Goal: Information Seeking & Learning: Find contact information

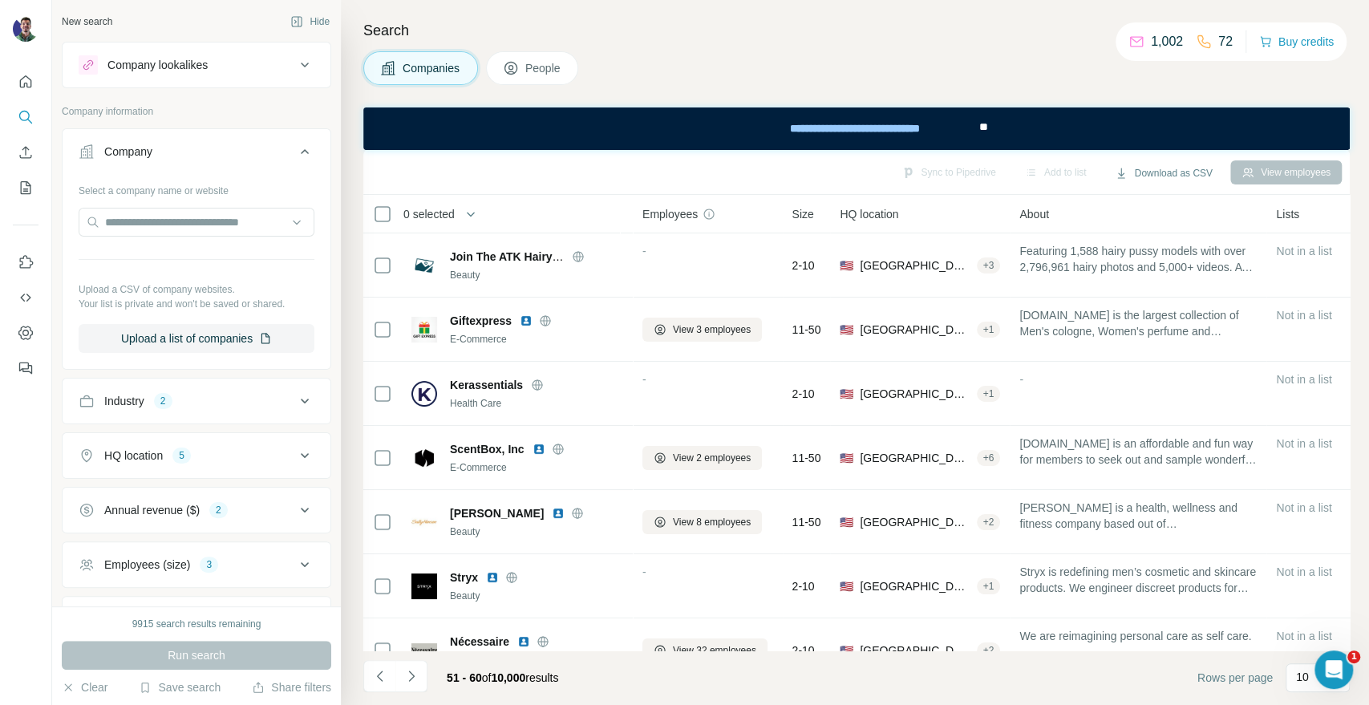
scroll to position [134, 0]
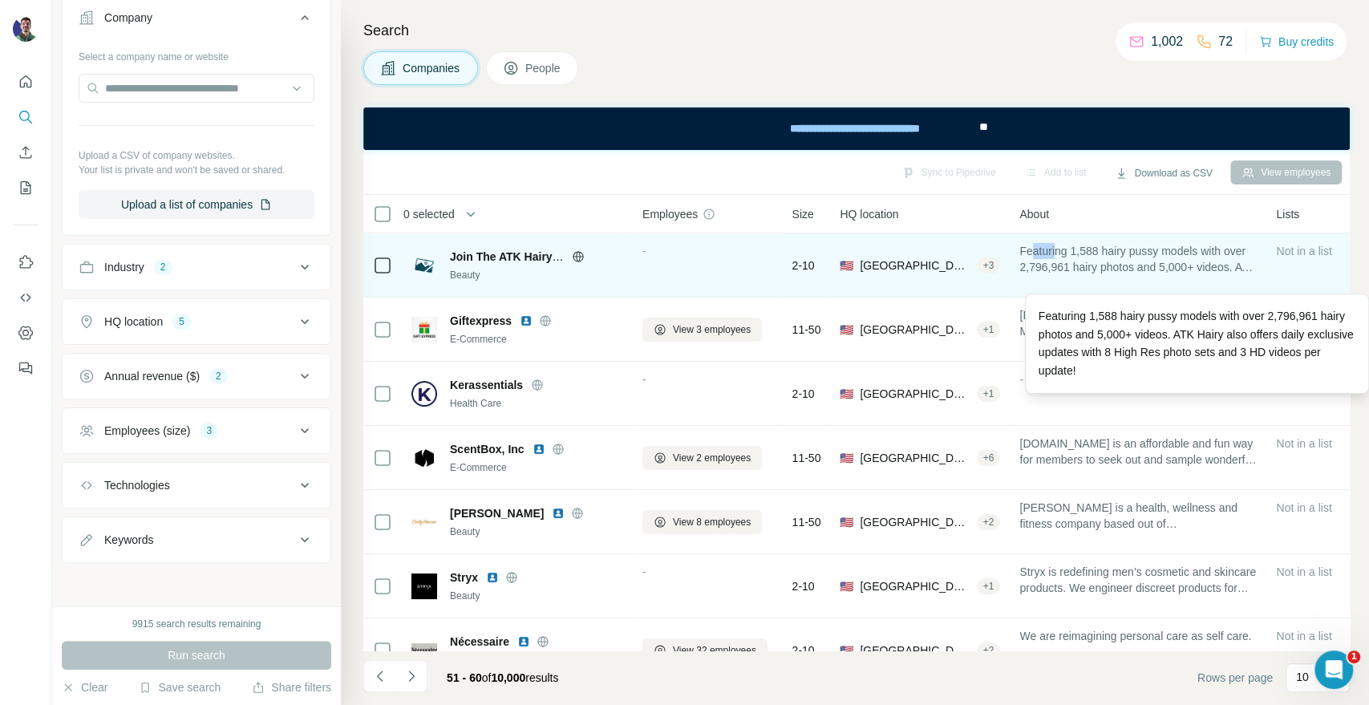
drag, startPoint x: 1038, startPoint y: 251, endPoint x: 1060, endPoint y: 249, distance: 21.7
click at [1060, 249] on span "Featuring 1,588 hairy pussy models with over 2,796,961 hairy photos and 5,000+ …" at bounding box center [1138, 259] width 237 height 32
drag, startPoint x: 1079, startPoint y: 250, endPoint x: 1115, endPoint y: 248, distance: 36.2
click at [1115, 248] on span "Featuring 1,588 hairy pussy models with over 2,796,961 hairy photos and 5,000+ …" at bounding box center [1138, 259] width 237 height 32
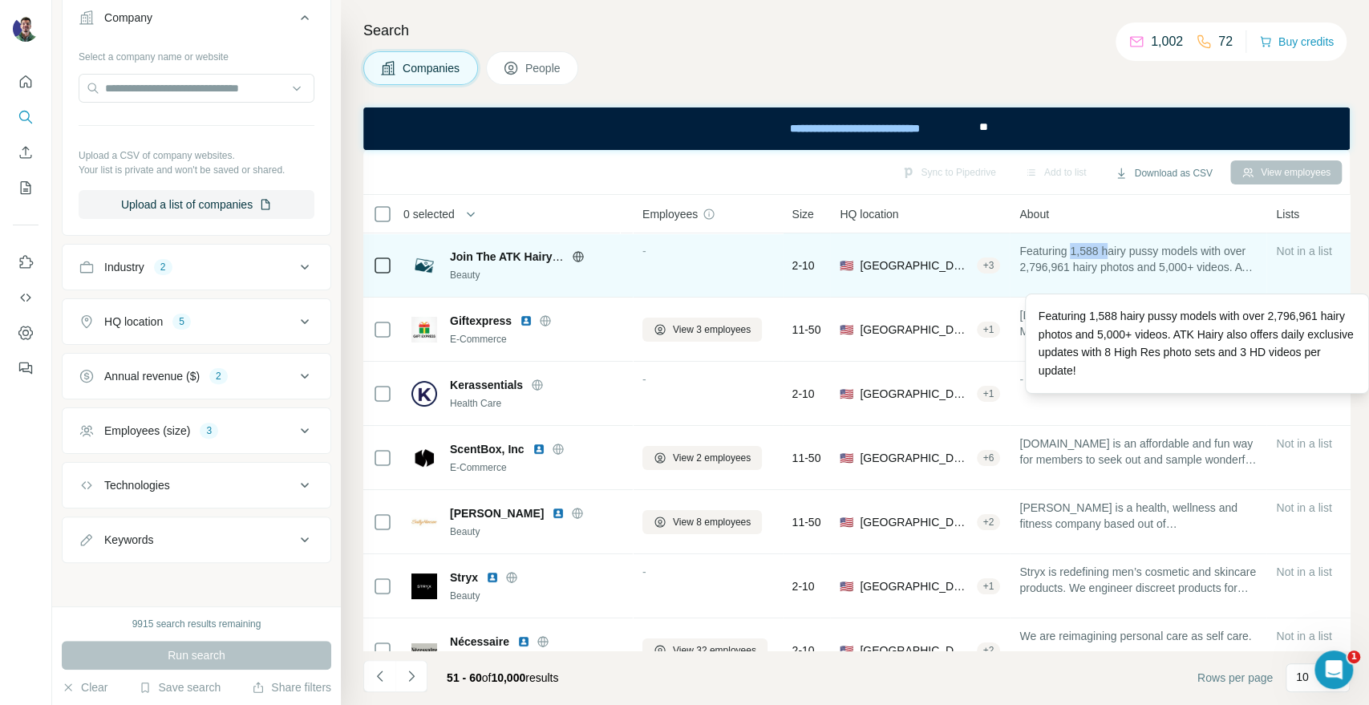
click at [1110, 243] on span "Featuring 1,588 hairy pussy models with over 2,796,961 hairy photos and 5,000+ …" at bounding box center [1138, 259] width 237 height 32
drag, startPoint x: 1162, startPoint y: 255, endPoint x: 1181, endPoint y: 255, distance: 18.5
click at [1178, 255] on span "Featuring 1,588 hairy pussy models with over 2,796,961 hairy photos and 5,000+ …" at bounding box center [1138, 259] width 237 height 32
click at [1198, 255] on span "Featuring 1,588 hairy pussy models with over 2,796,961 hairy photos and 5,000+ …" at bounding box center [1138, 259] width 237 height 32
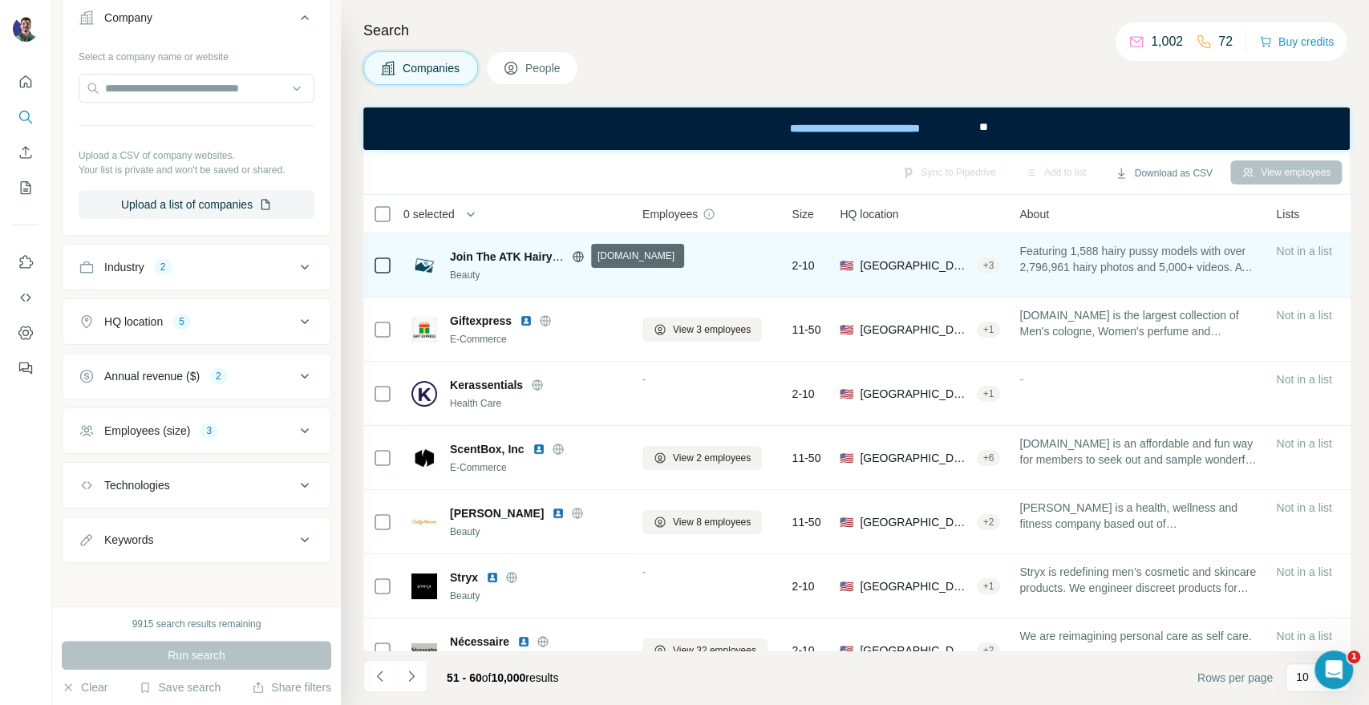
click at [577, 254] on icon at bounding box center [578, 256] width 4 height 10
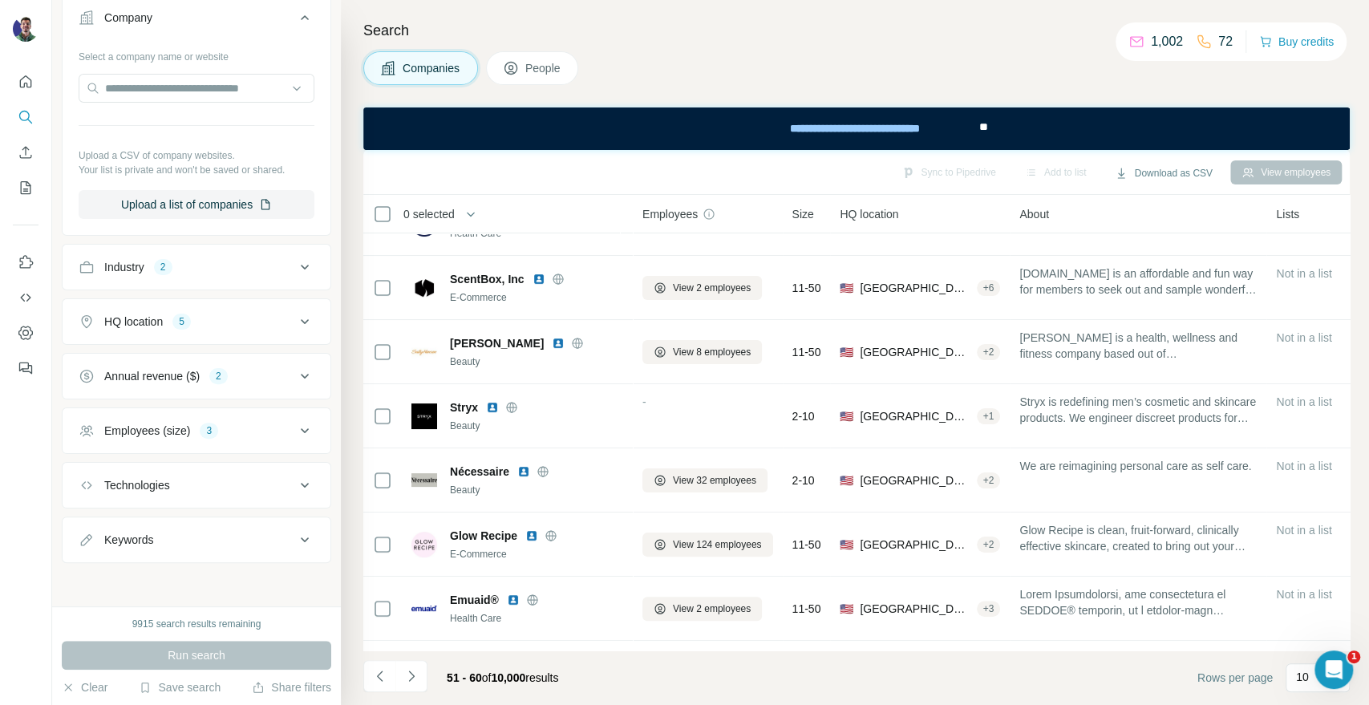
scroll to position [144, 0]
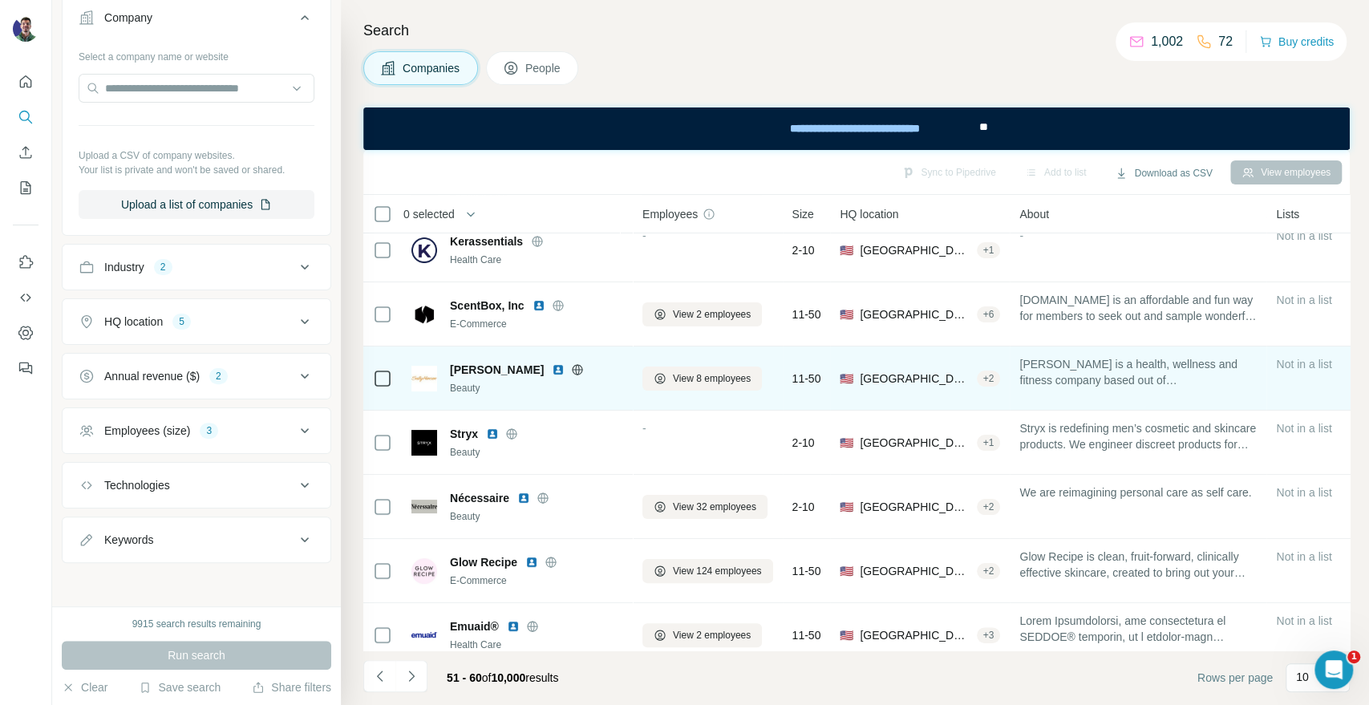
click at [571, 370] on icon at bounding box center [577, 369] width 13 height 13
click at [706, 381] on span "View 8 employees" at bounding box center [712, 378] width 78 height 14
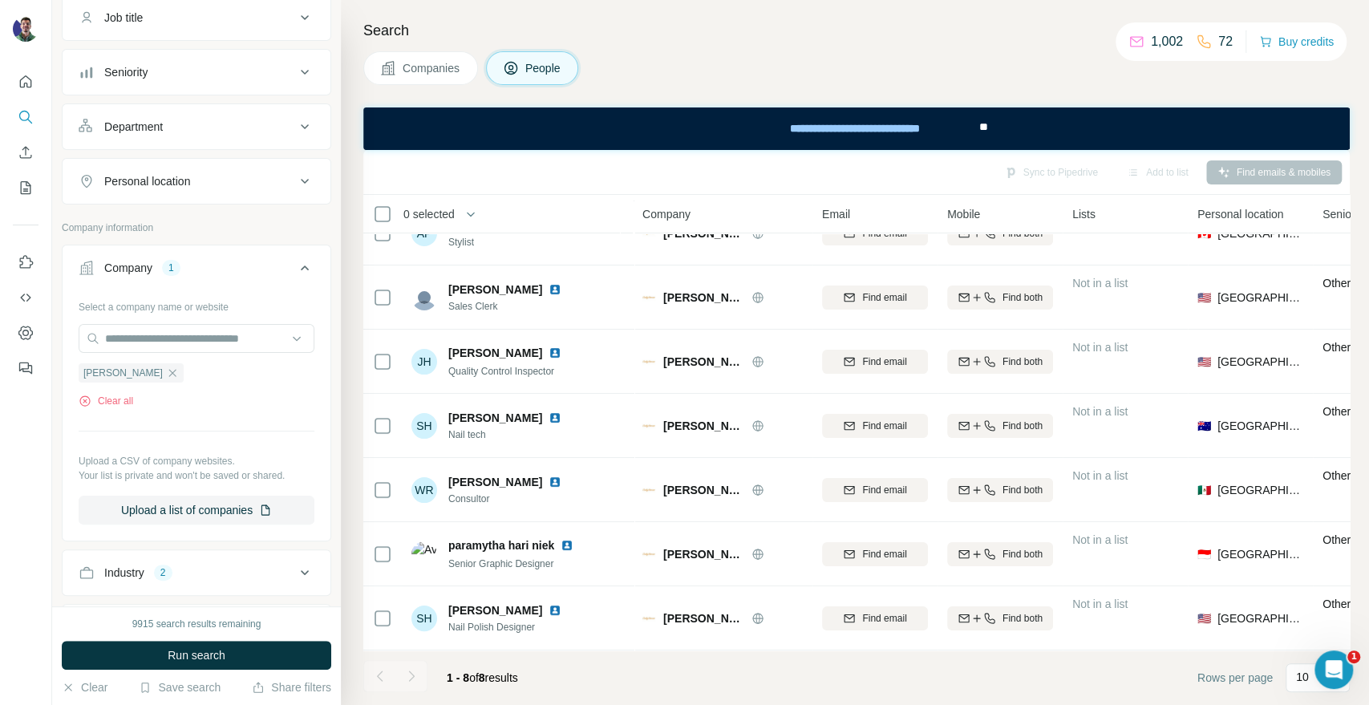
scroll to position [105, 0]
click at [355, 367] on div "Search Companies People Sync to Pipedrive Add to list Find emails & mobiles 0 s…" at bounding box center [855, 352] width 1028 height 705
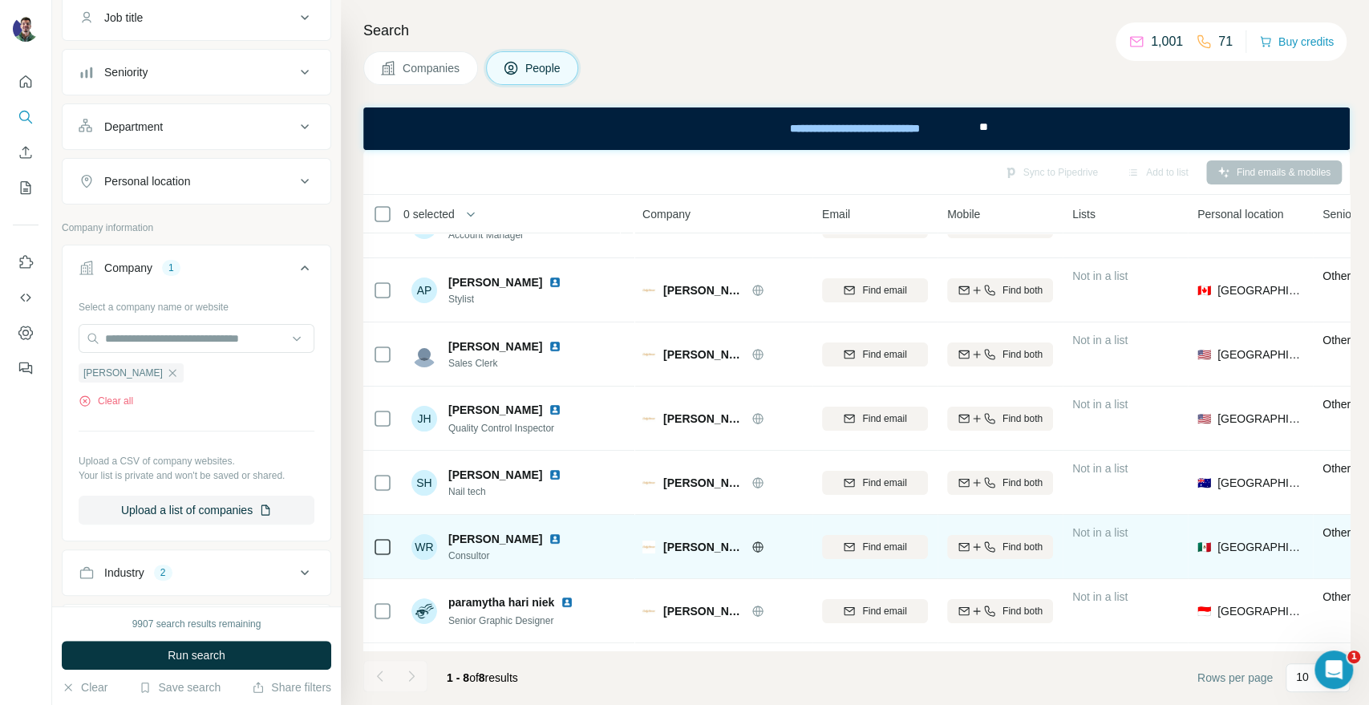
scroll to position [0, 0]
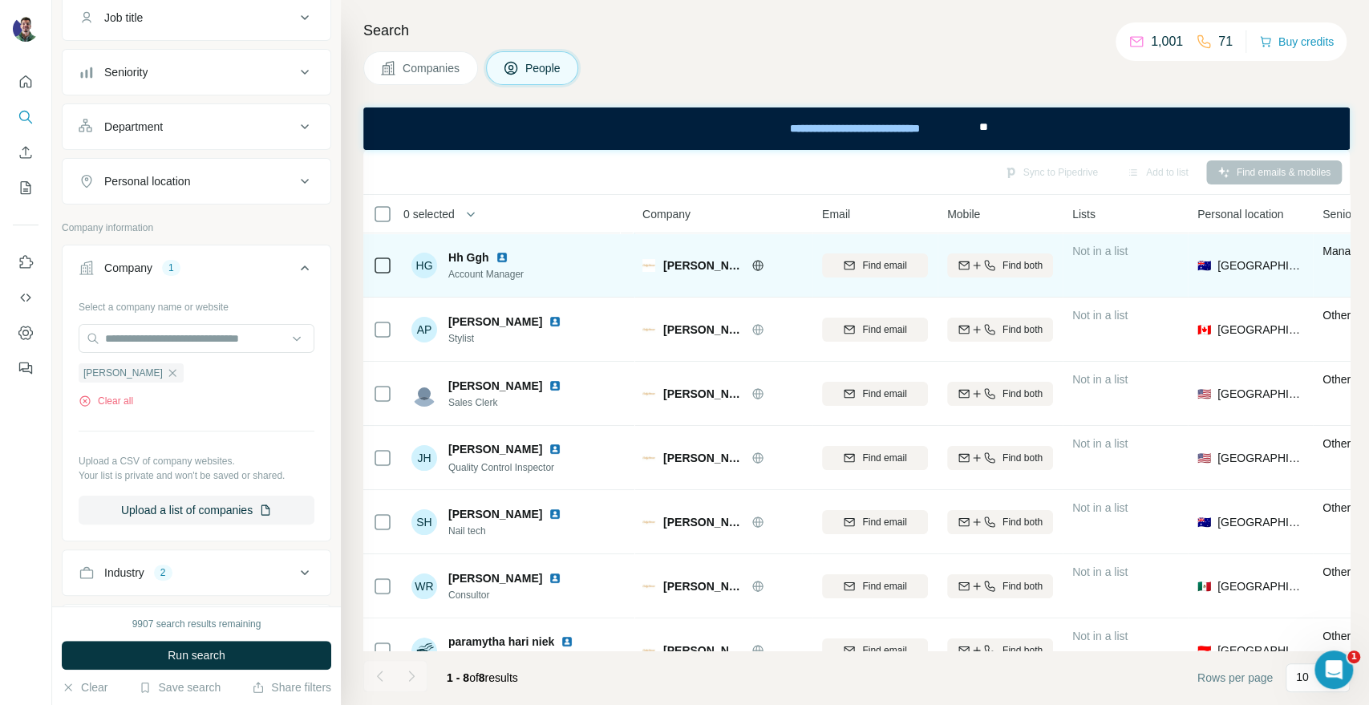
click at [1012, 246] on div "Find both" at bounding box center [1000, 265] width 106 height 44
click at [1009, 266] on span "Find both" at bounding box center [1023, 265] width 40 height 14
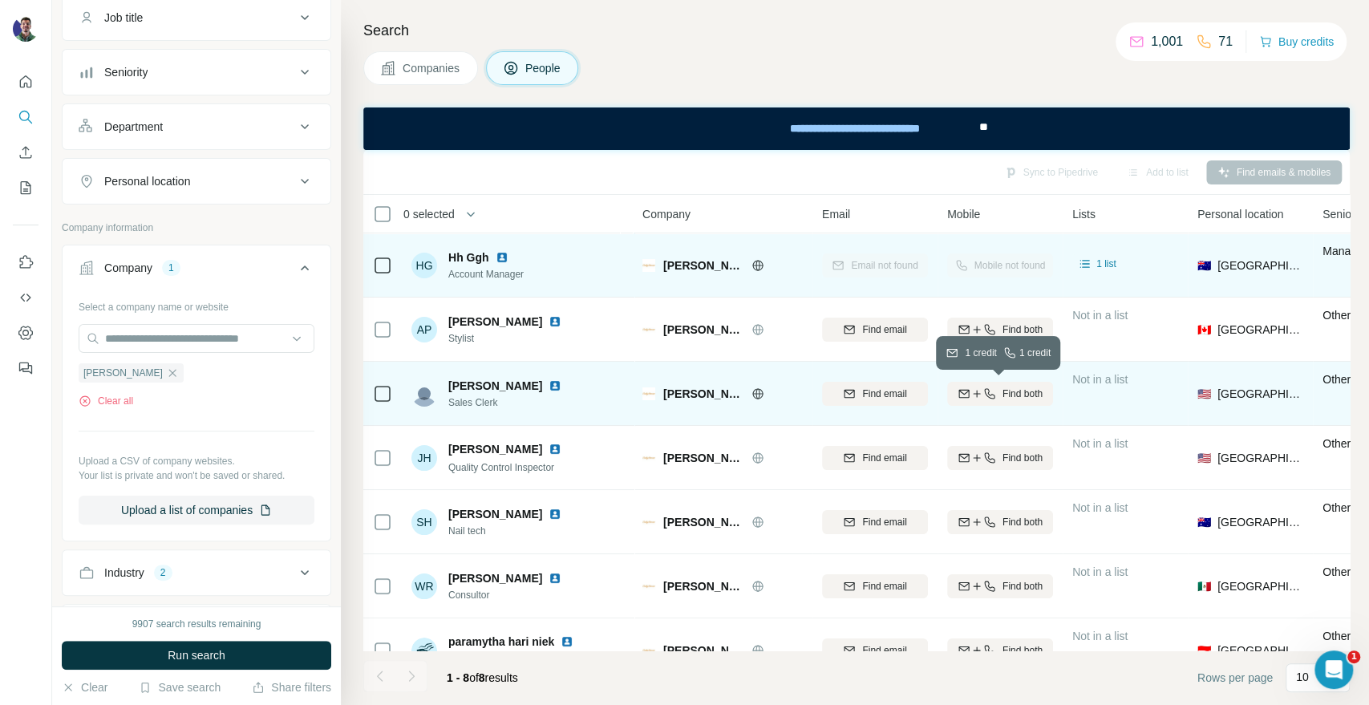
click at [980, 393] on icon "button" at bounding box center [977, 393] width 13 height 13
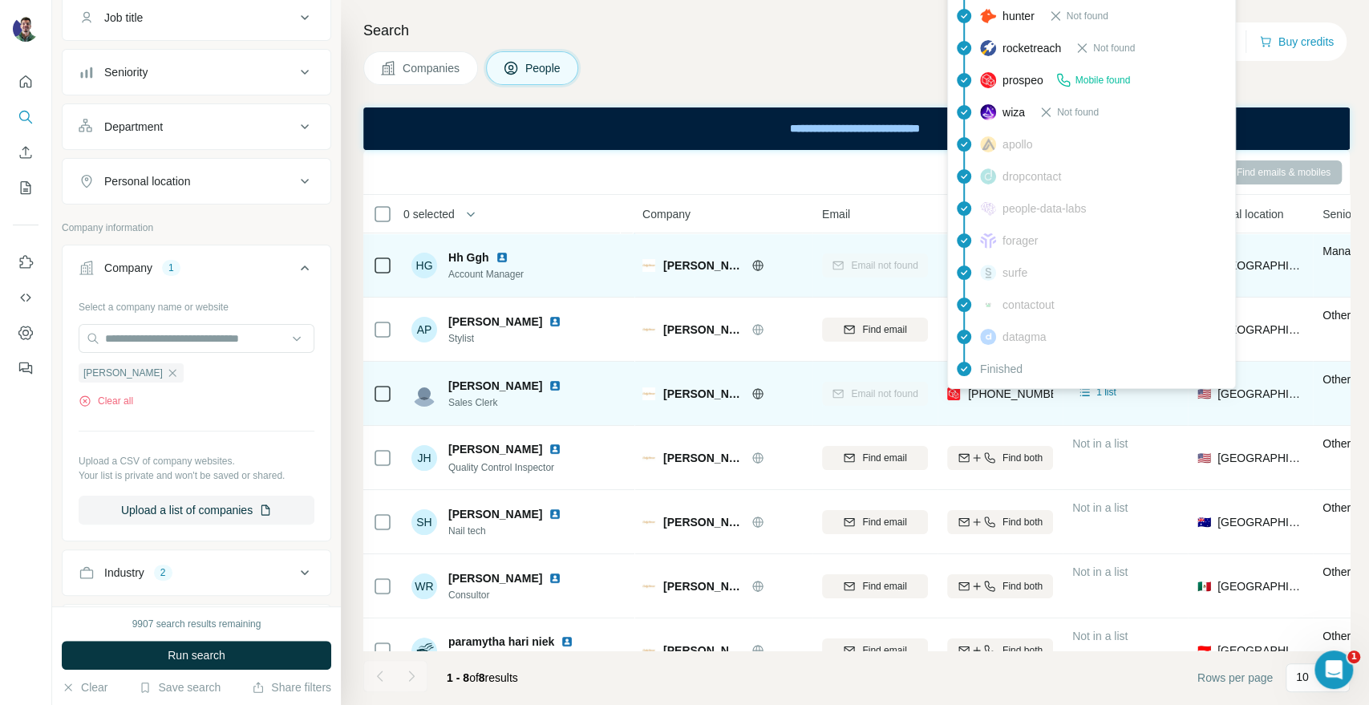
click at [1016, 393] on span "[PHONE_NUMBER]" at bounding box center [1018, 393] width 101 height 13
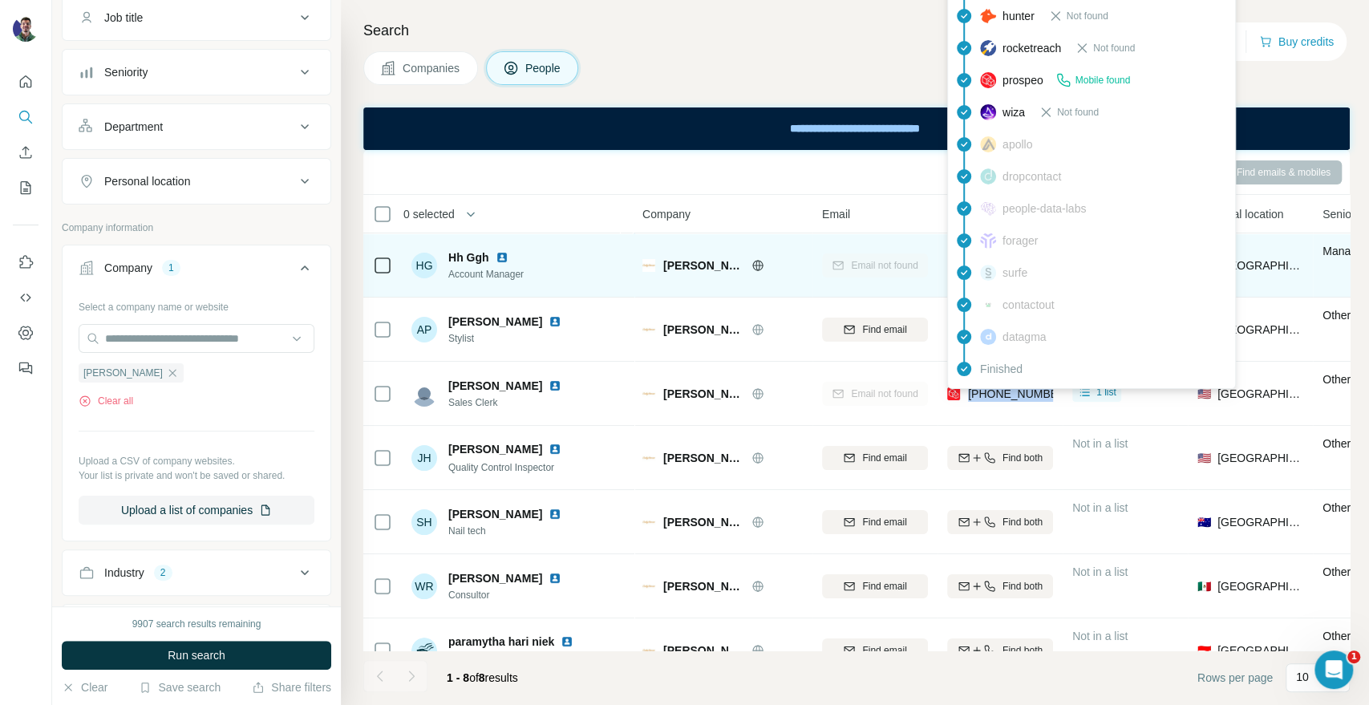
copy tr "[PHONE_NUMBER]"
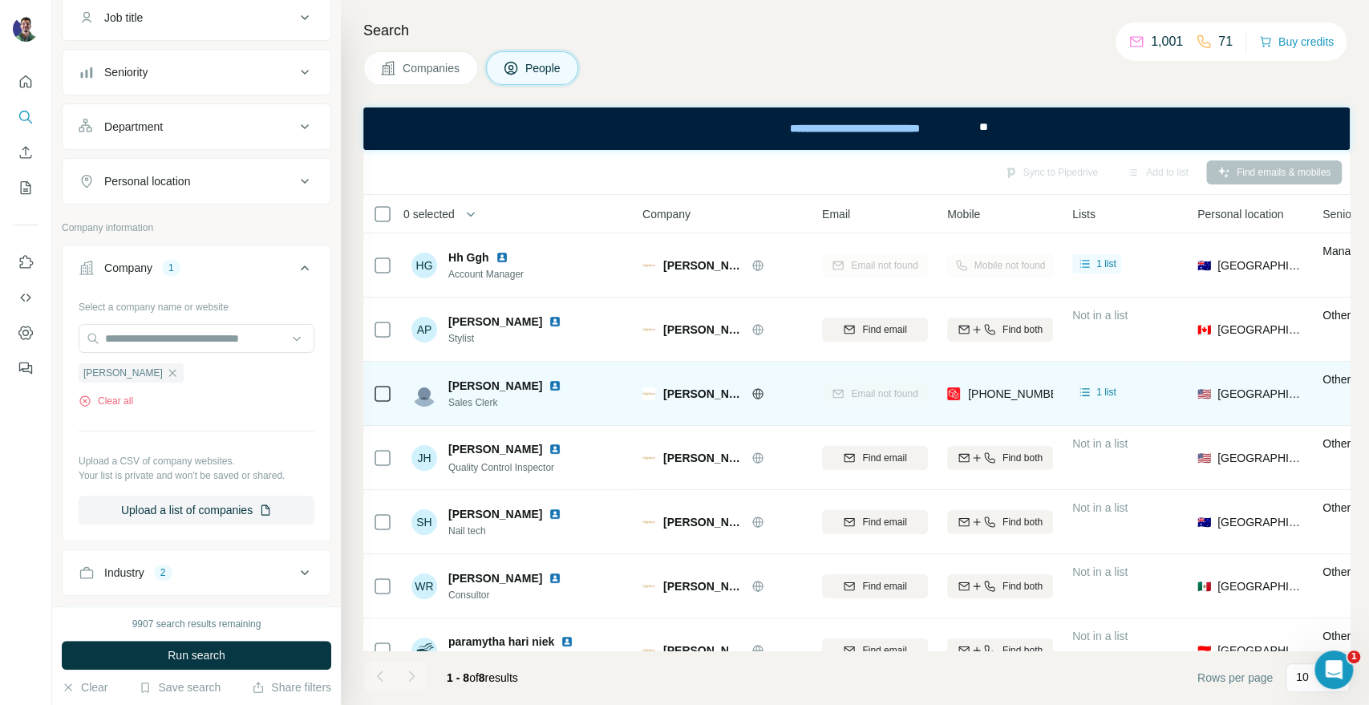
click at [629, 389] on td "[PERSON_NAME] Sales Clerk" at bounding box center [518, 394] width 233 height 64
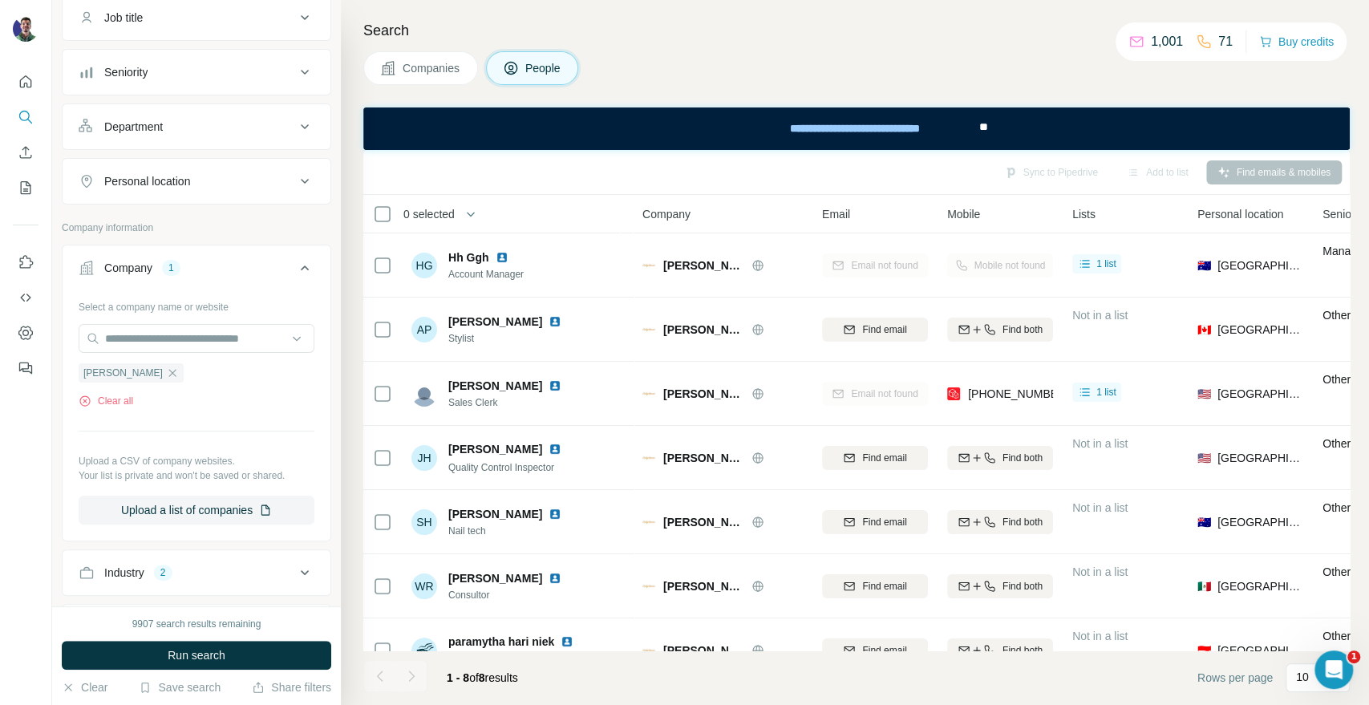
click at [461, 60] on span "Companies" at bounding box center [432, 68] width 59 height 16
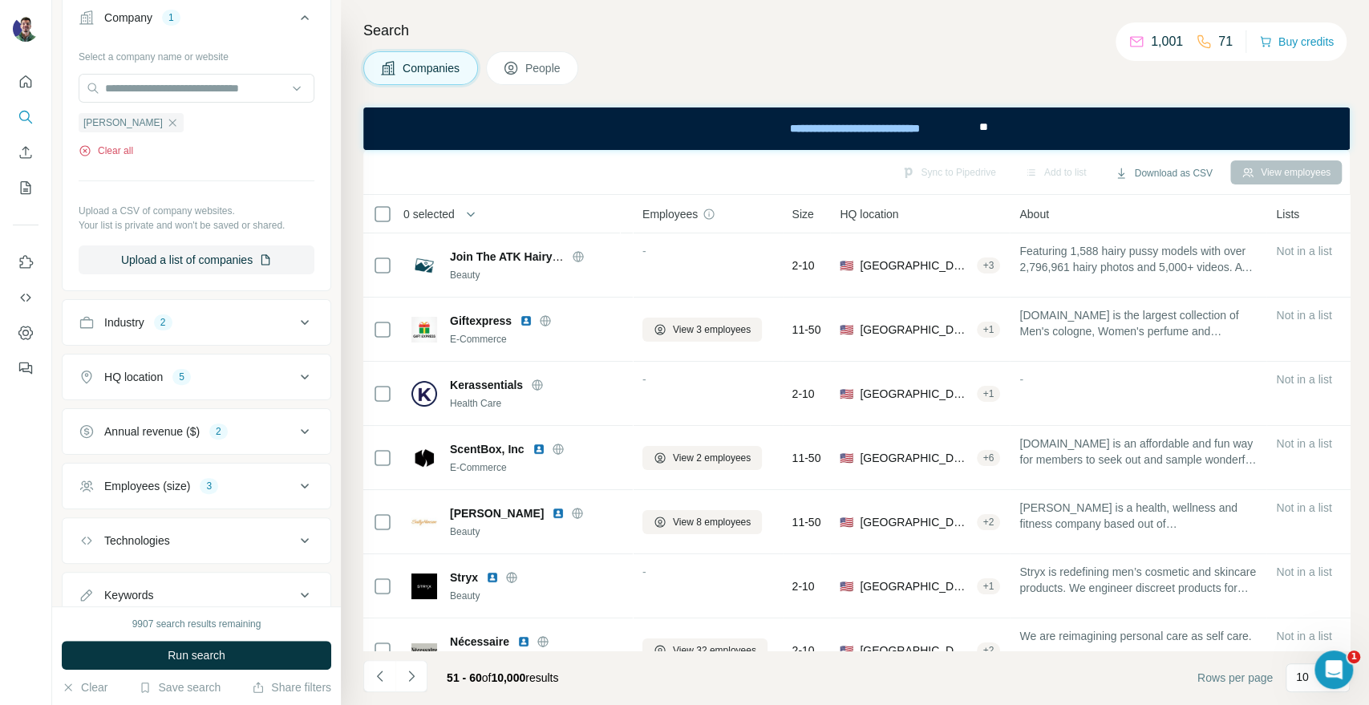
click at [127, 147] on button "Clear all" at bounding box center [106, 151] width 55 height 14
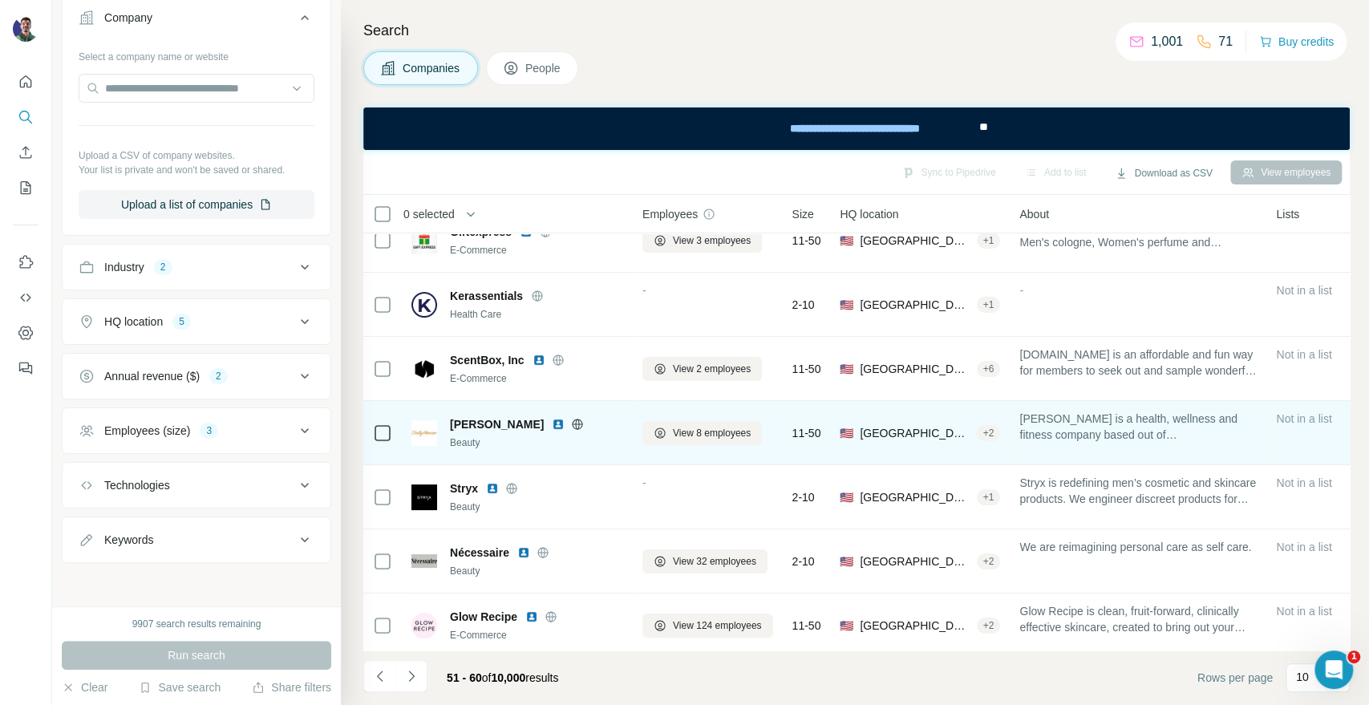
scroll to position [178, 0]
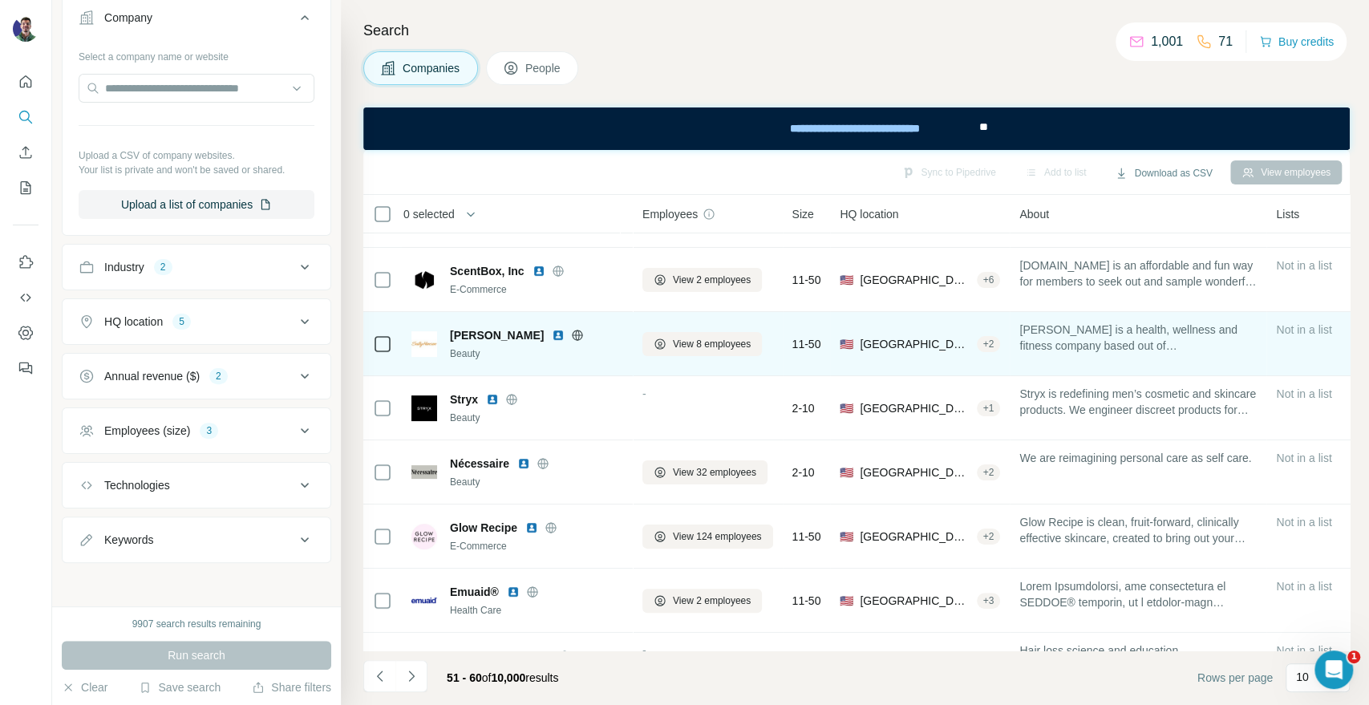
click at [571, 331] on icon at bounding box center [577, 335] width 13 height 13
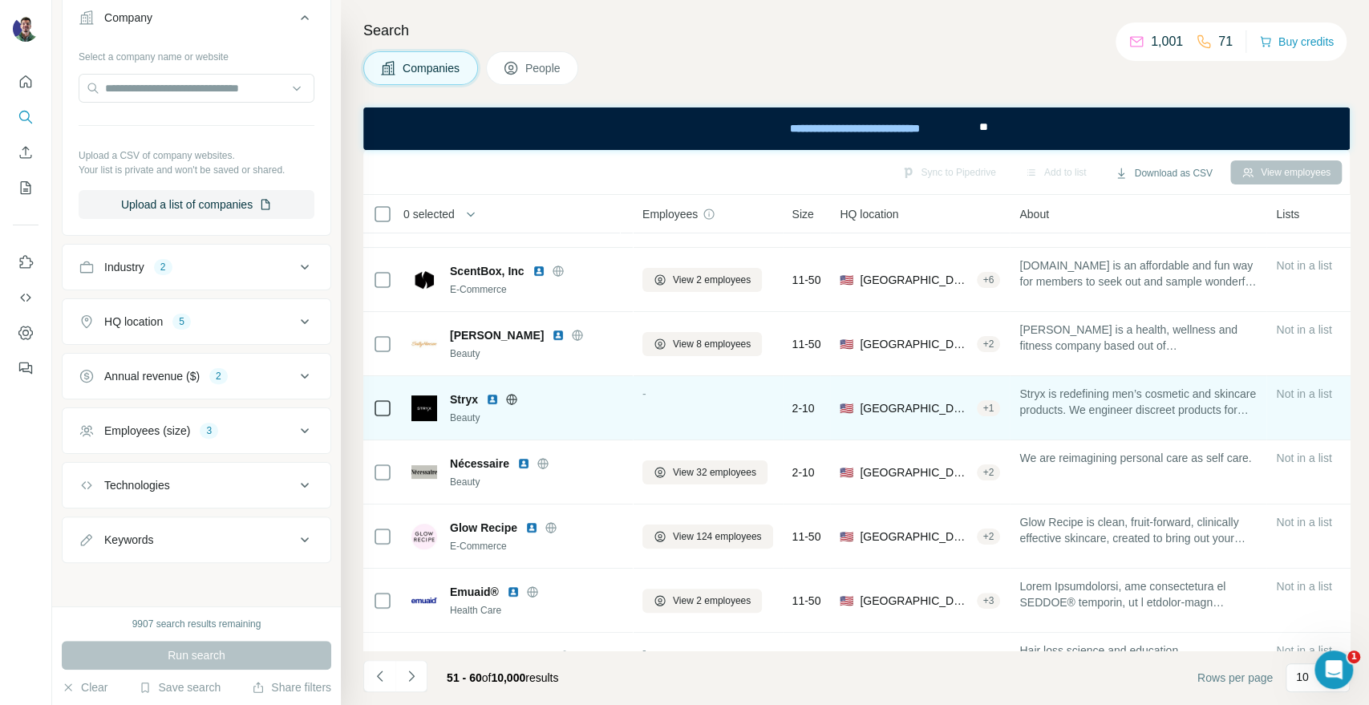
click at [517, 400] on icon at bounding box center [511, 399] width 13 height 13
click at [512, 399] on icon at bounding box center [511, 399] width 10 height 1
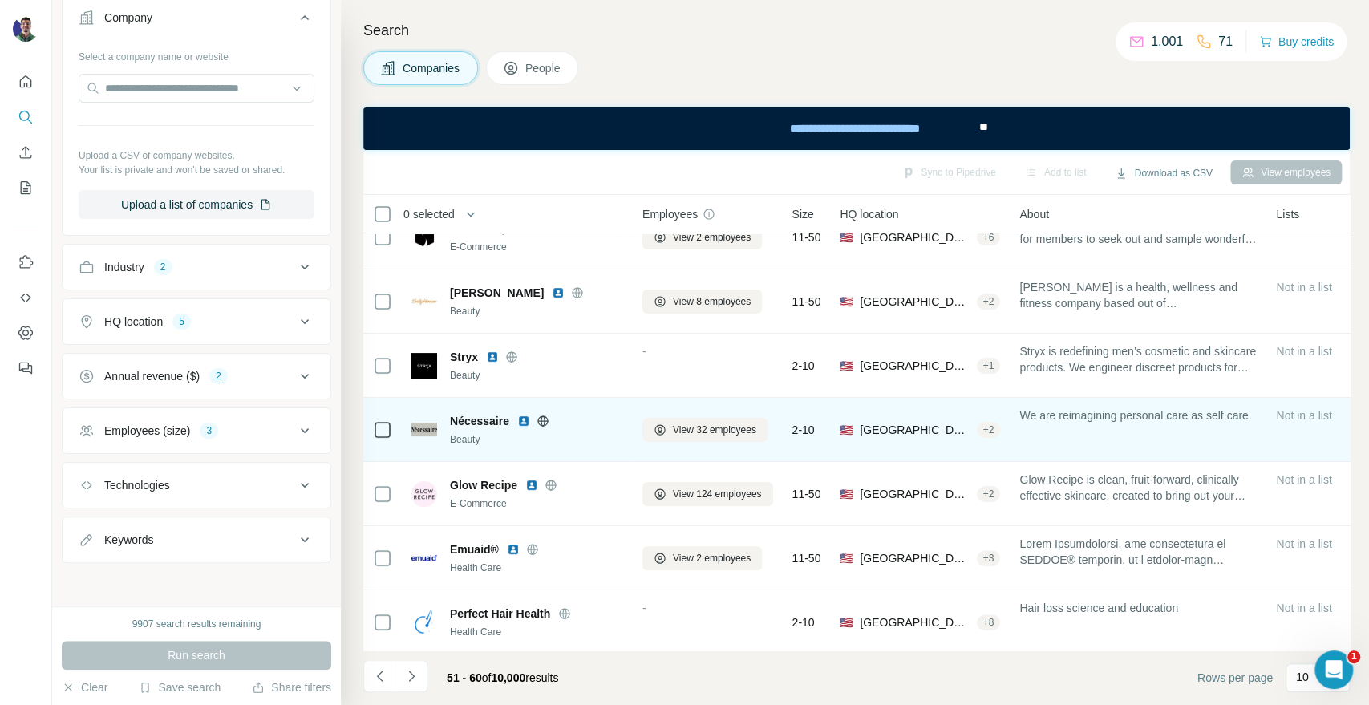
scroll to position [233, 0]
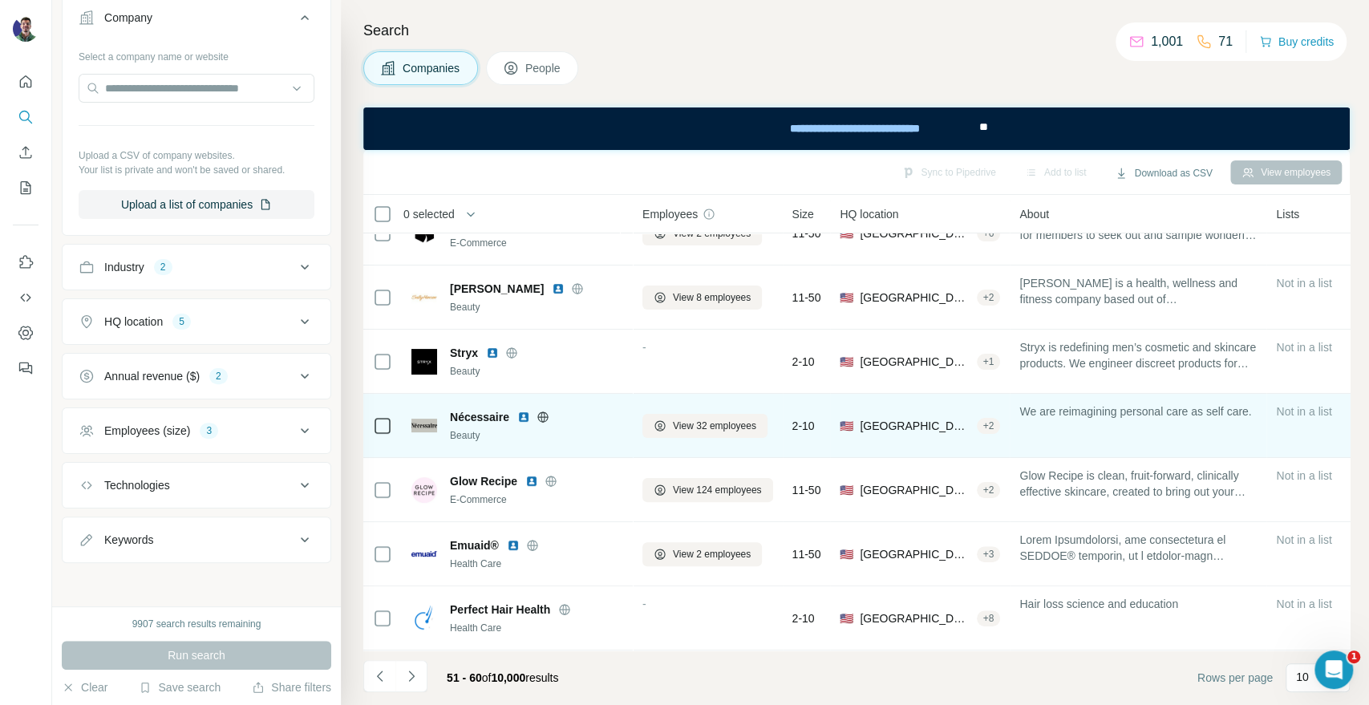
click at [543, 416] on icon at bounding box center [542, 416] width 10 height 1
click at [543, 412] on icon at bounding box center [543, 417] width 4 height 10
click at [539, 411] on icon at bounding box center [543, 417] width 13 height 13
click at [542, 415] on div "Nécessaire" at bounding box center [536, 417] width 173 height 16
click at [543, 412] on icon at bounding box center [543, 417] width 4 height 10
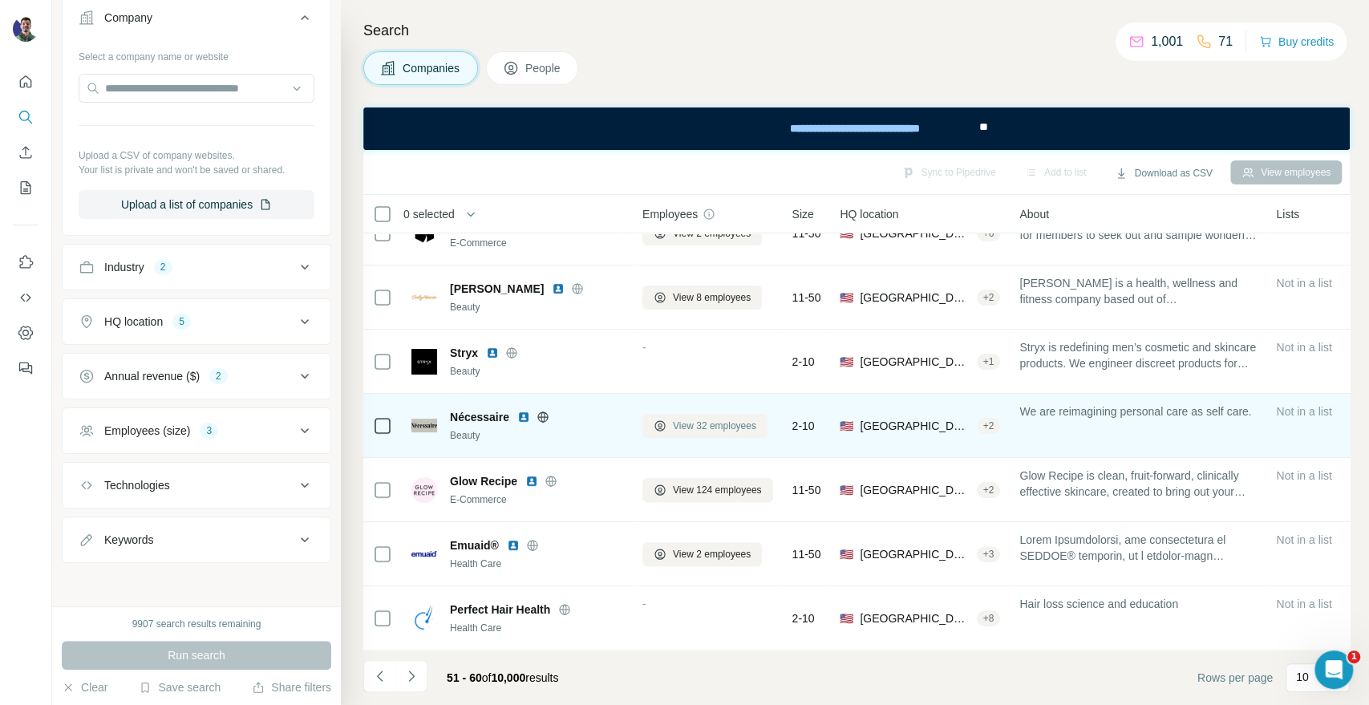
click at [727, 419] on span "View 32 employees" at bounding box center [714, 426] width 83 height 14
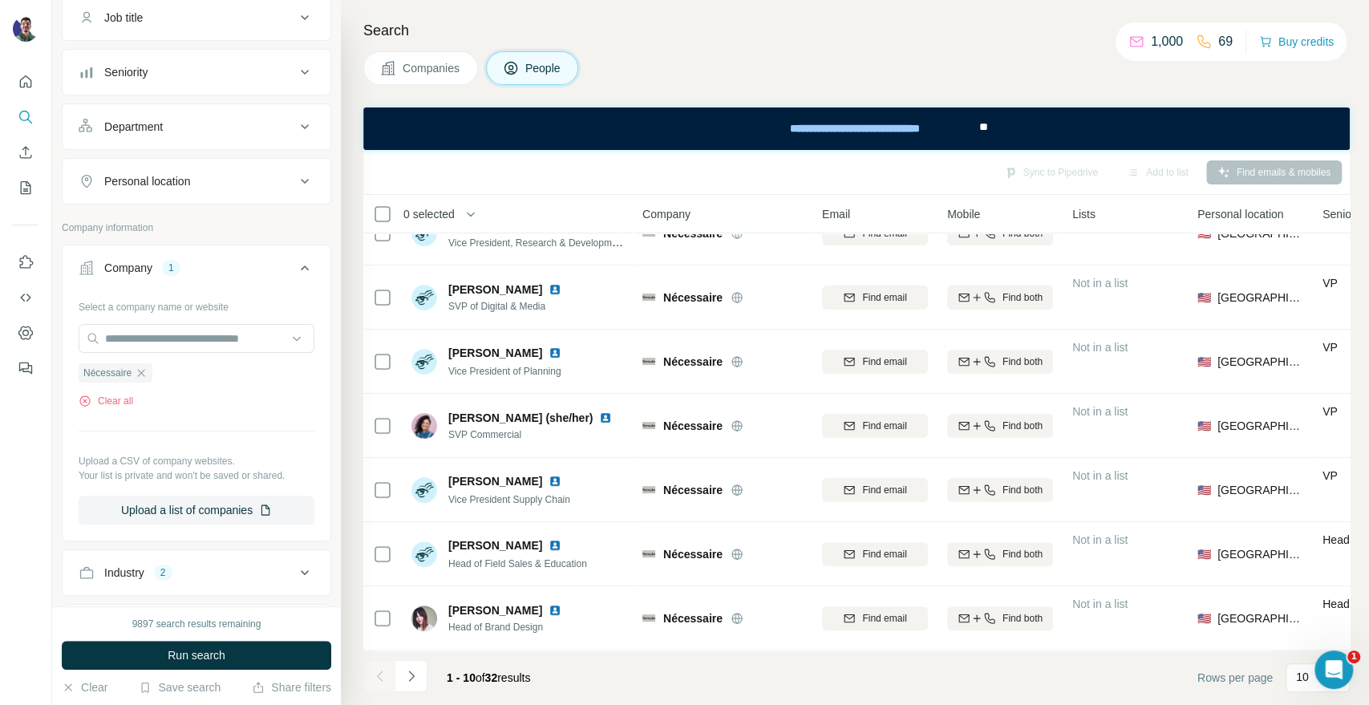
click at [1155, 89] on div "Search Companies People Sync to Pipedrive Add to list Find emails & mobiles 0 s…" at bounding box center [855, 352] width 1028 height 705
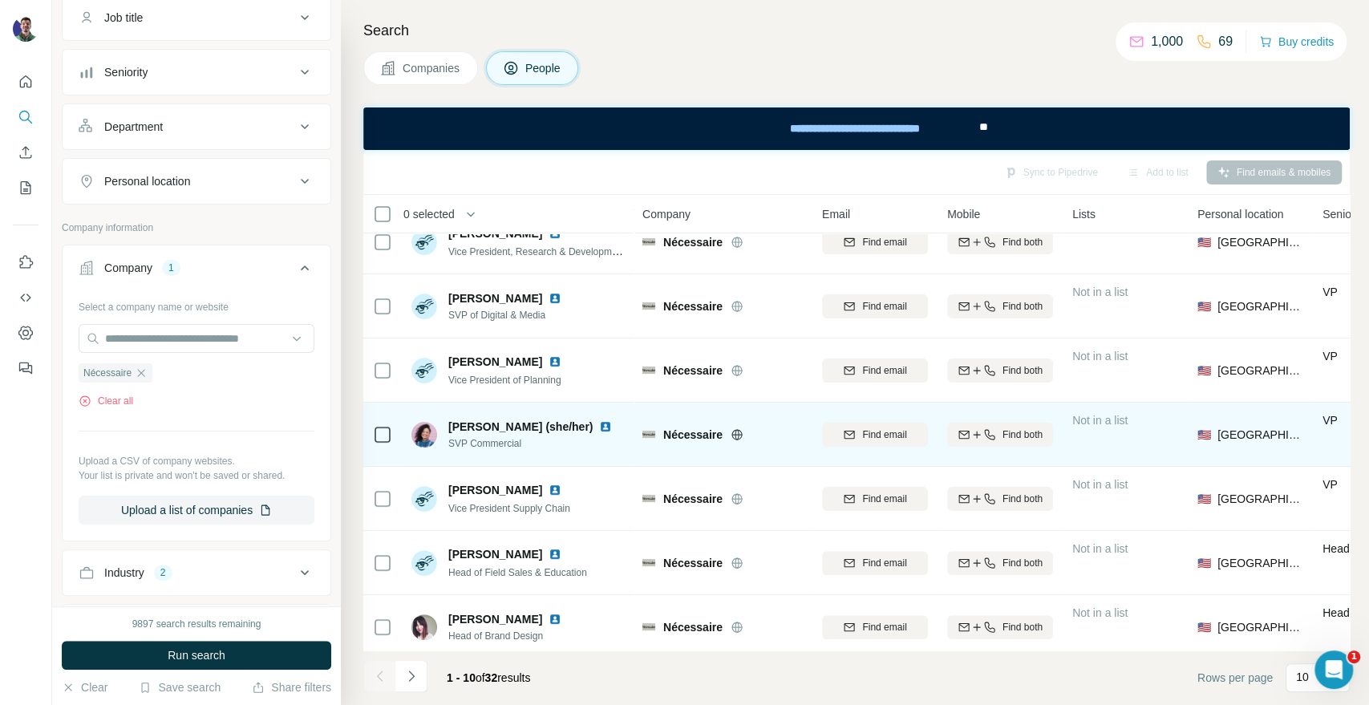
scroll to position [233, 0]
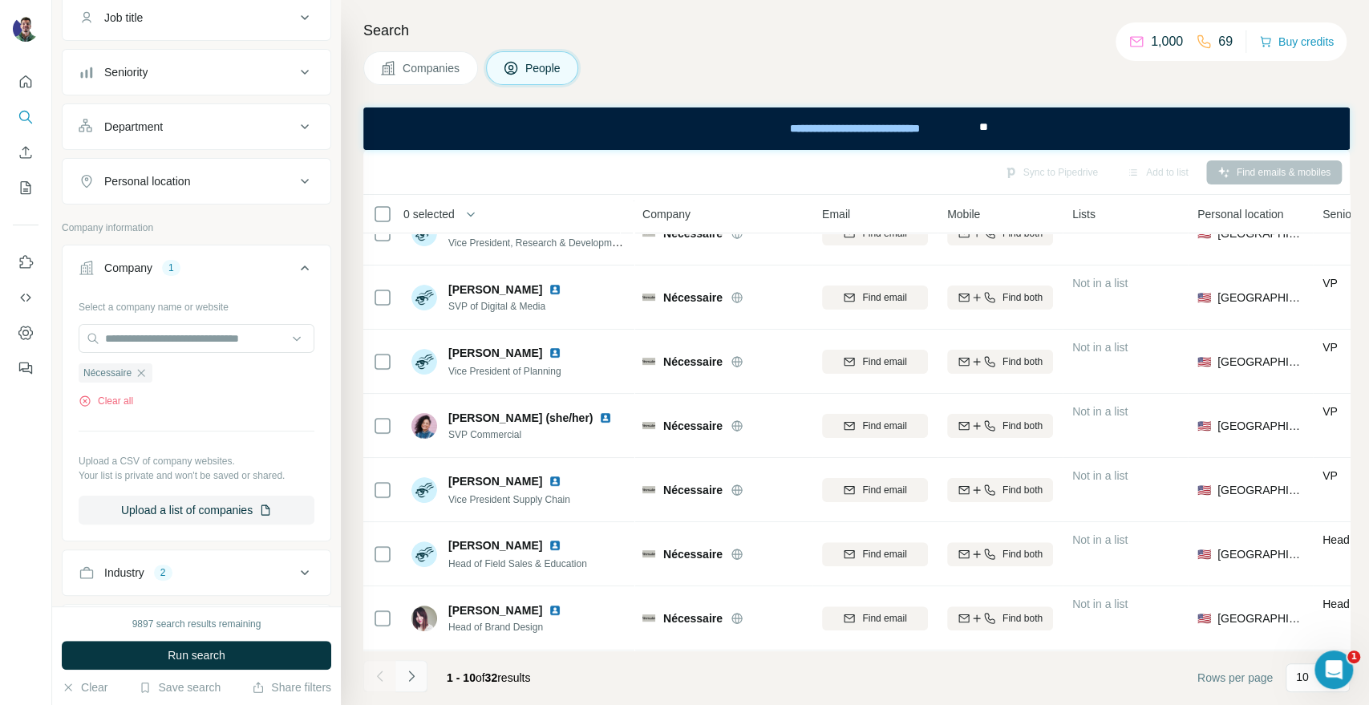
click at [417, 676] on icon "Navigate to next page" at bounding box center [412, 676] width 16 height 16
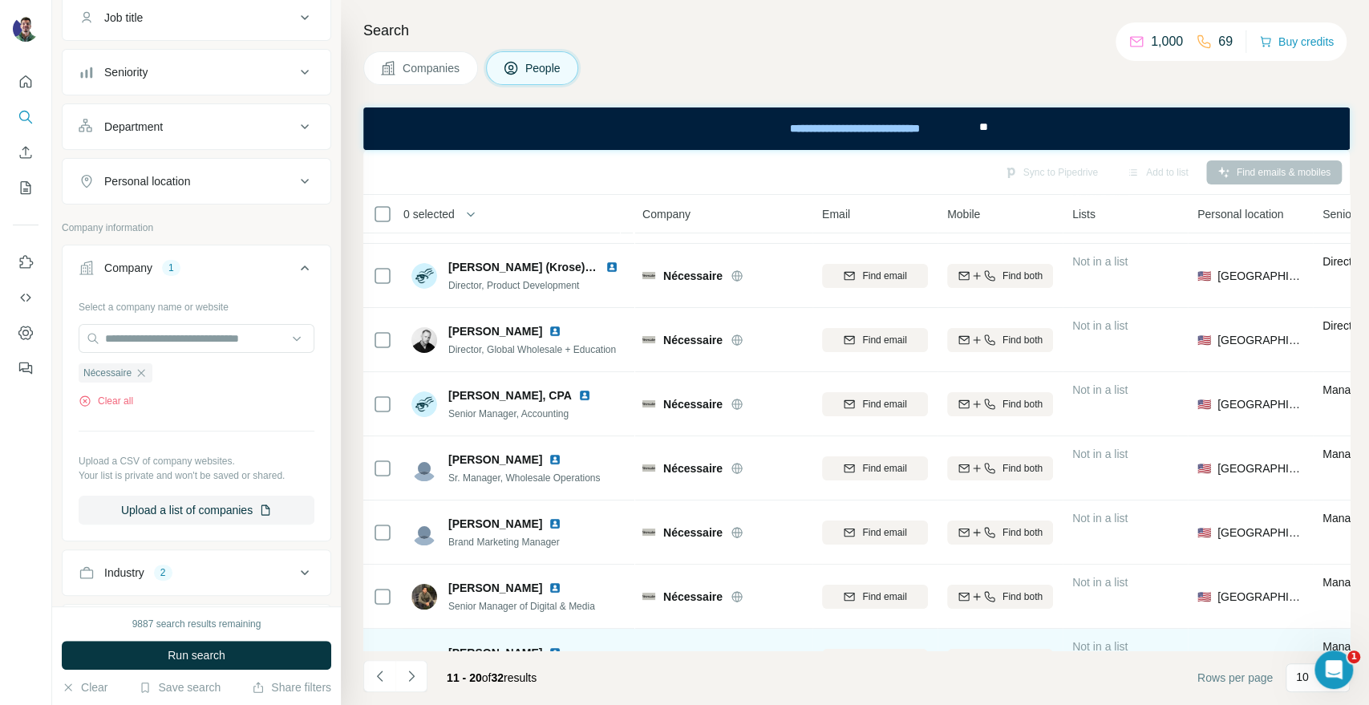
scroll to position [0, 0]
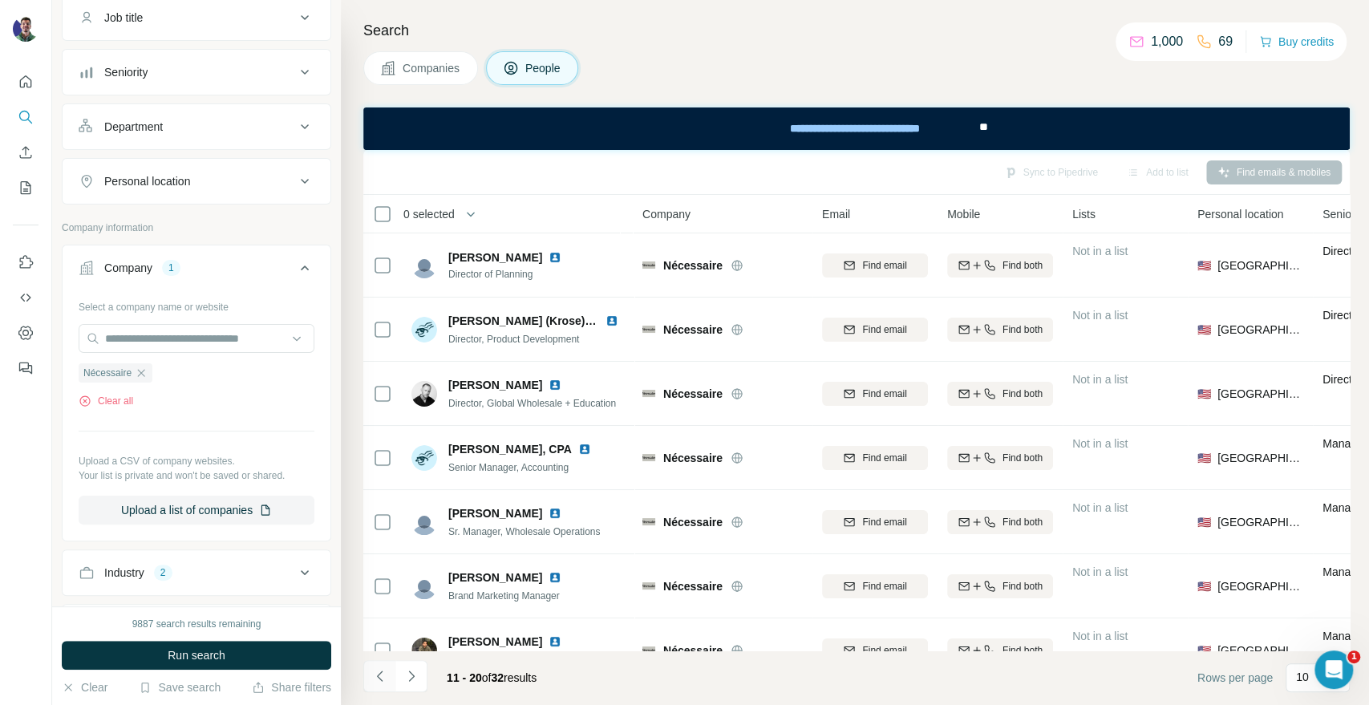
click at [379, 682] on icon "Navigate to previous page" at bounding box center [380, 676] width 16 height 16
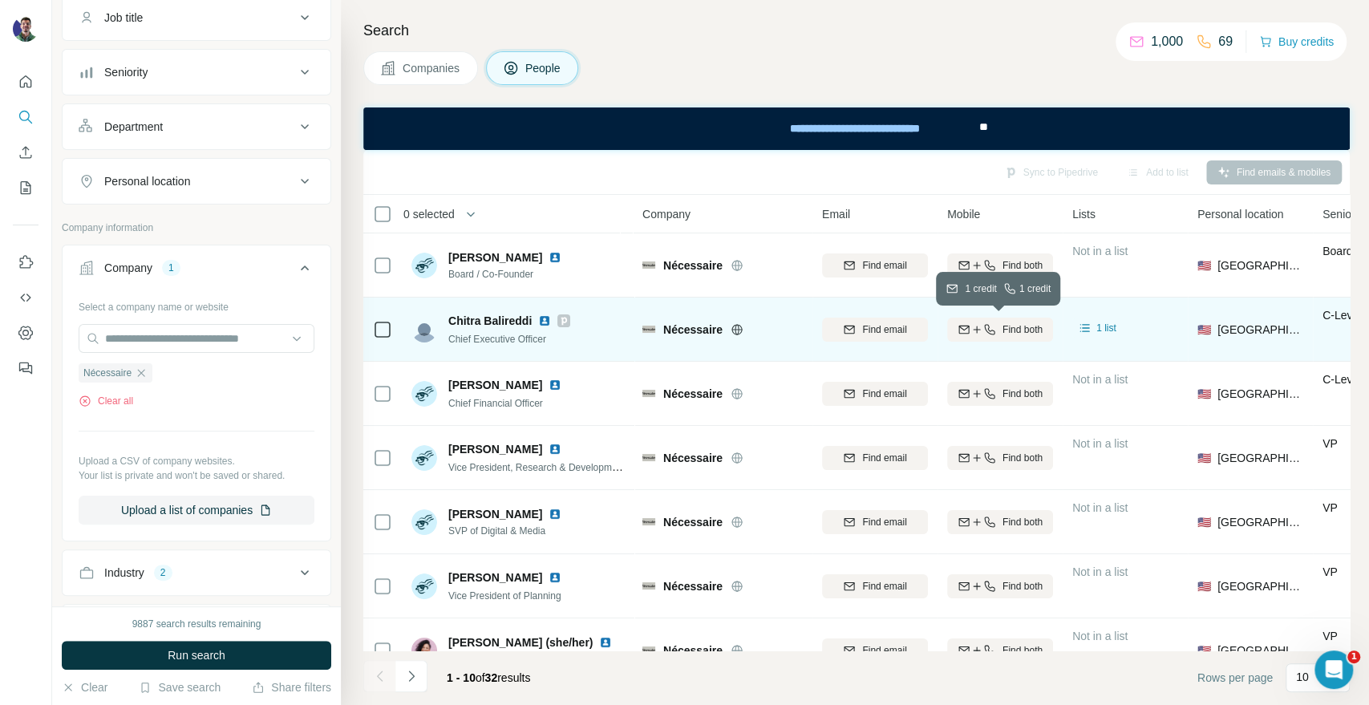
click at [966, 335] on div "Find both" at bounding box center [1000, 329] width 106 height 14
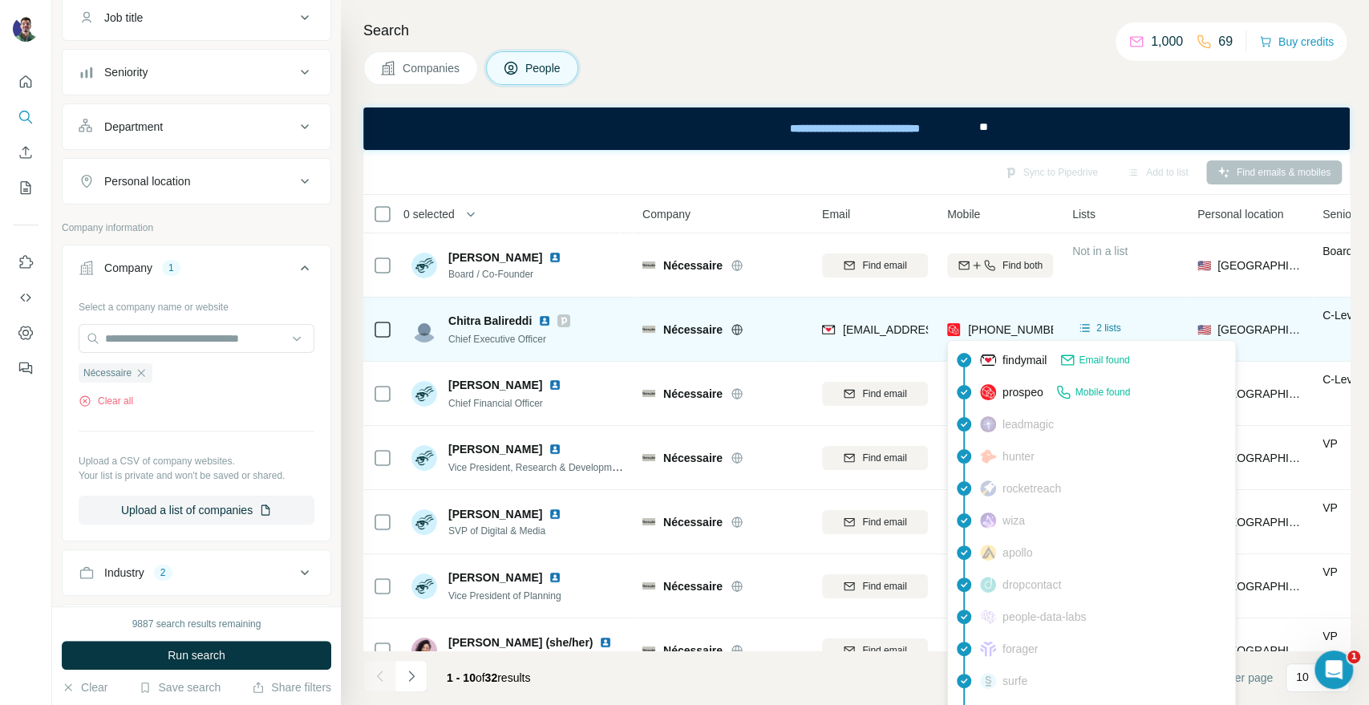
click at [984, 327] on span "[PHONE_NUMBER]" at bounding box center [1018, 329] width 101 height 13
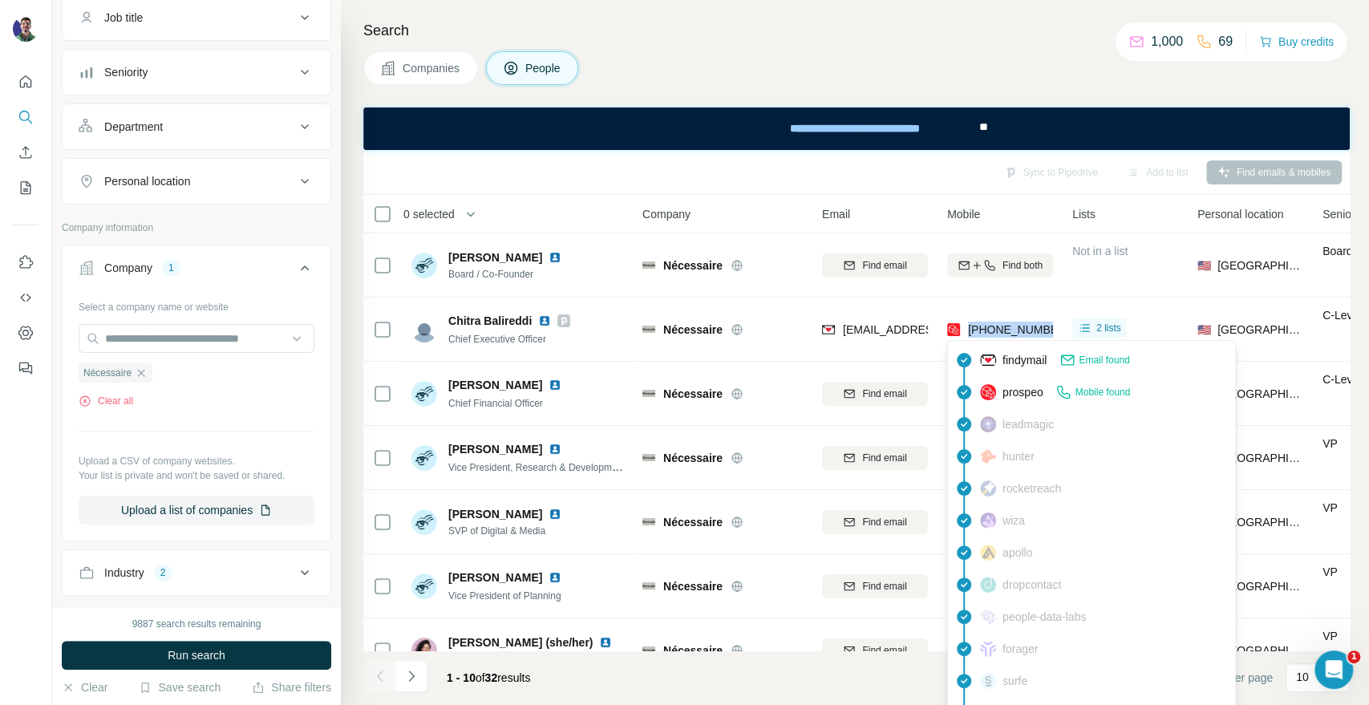
copy tr "[PHONE_NUMBER]"
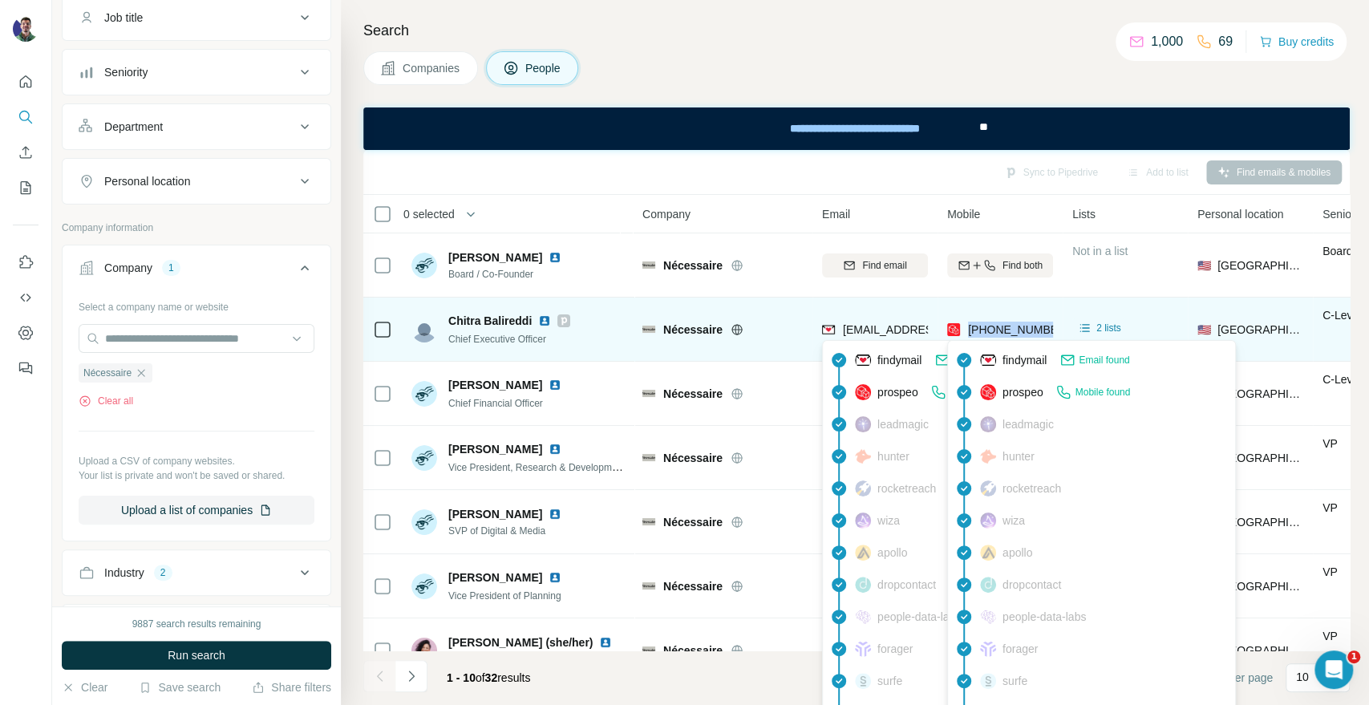
click at [869, 325] on span "[EMAIL_ADDRESS][DOMAIN_NAME]" at bounding box center [938, 329] width 190 height 13
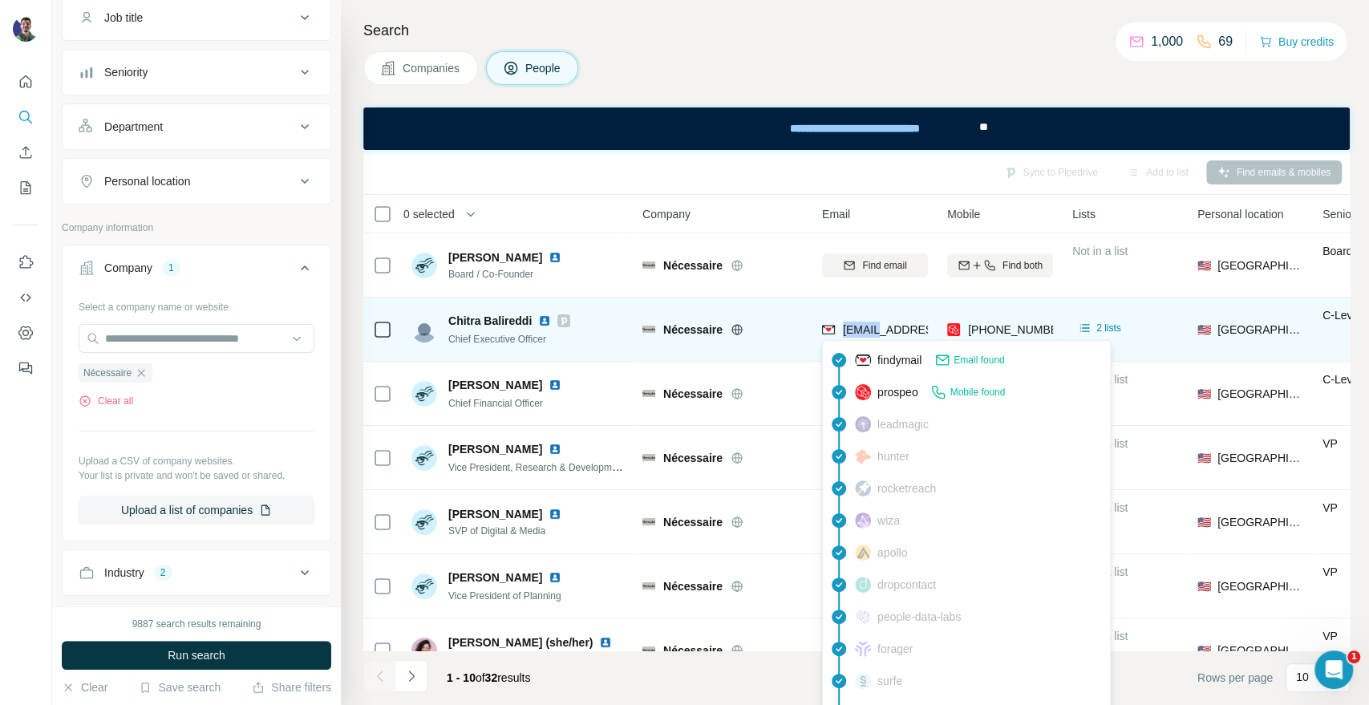
click at [869, 325] on span "[EMAIL_ADDRESS][DOMAIN_NAME]" at bounding box center [938, 329] width 190 height 13
copy span "[EMAIL_ADDRESS][DOMAIN_NAME]"
click at [892, 323] on span "[EMAIL_ADDRESS][DOMAIN_NAME]" at bounding box center [938, 329] width 190 height 13
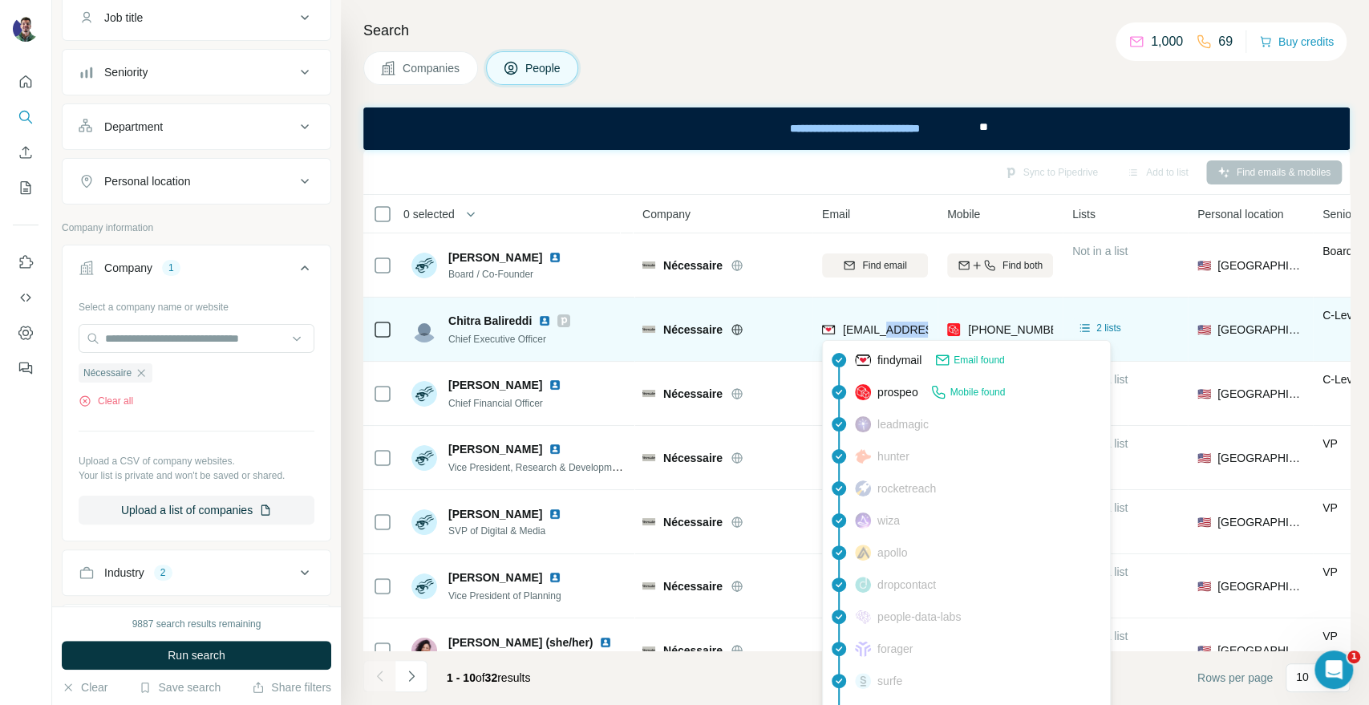
click at [892, 323] on span "[EMAIL_ADDRESS][DOMAIN_NAME]" at bounding box center [938, 329] width 190 height 13
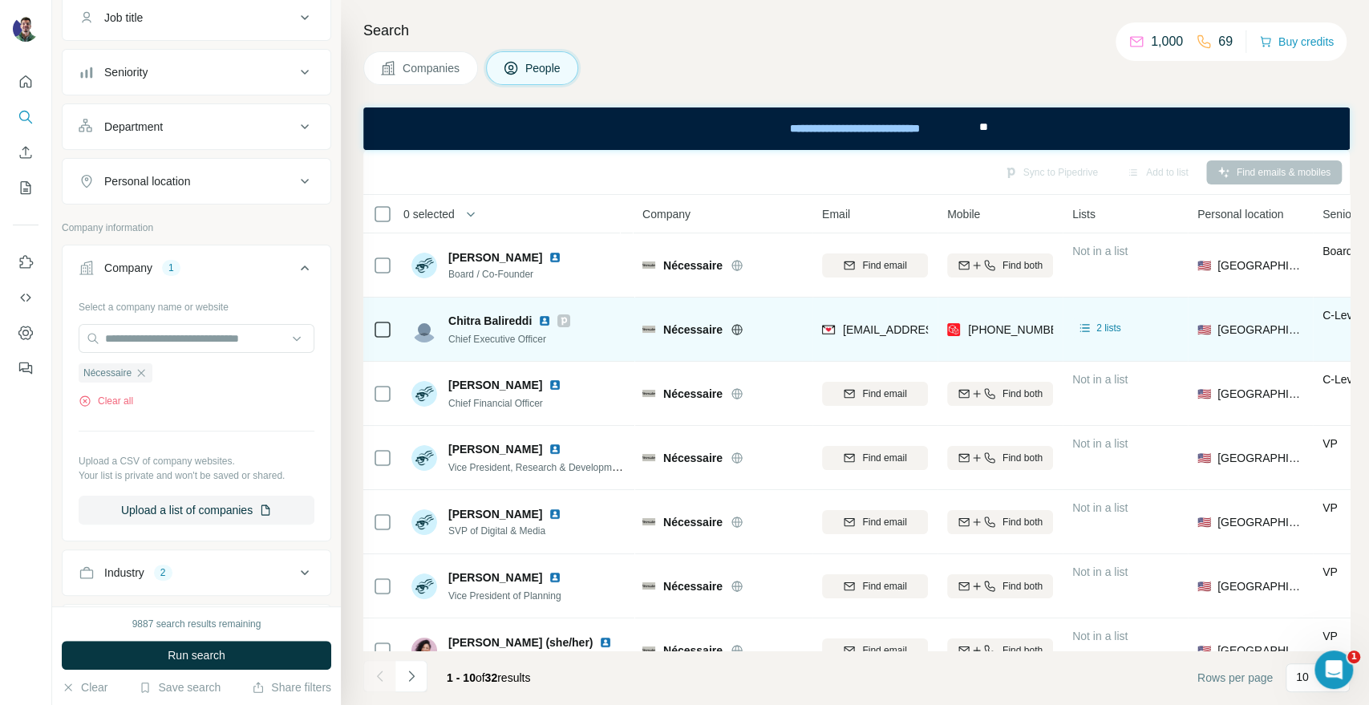
click at [562, 318] on icon at bounding box center [565, 321] width 6 height 8
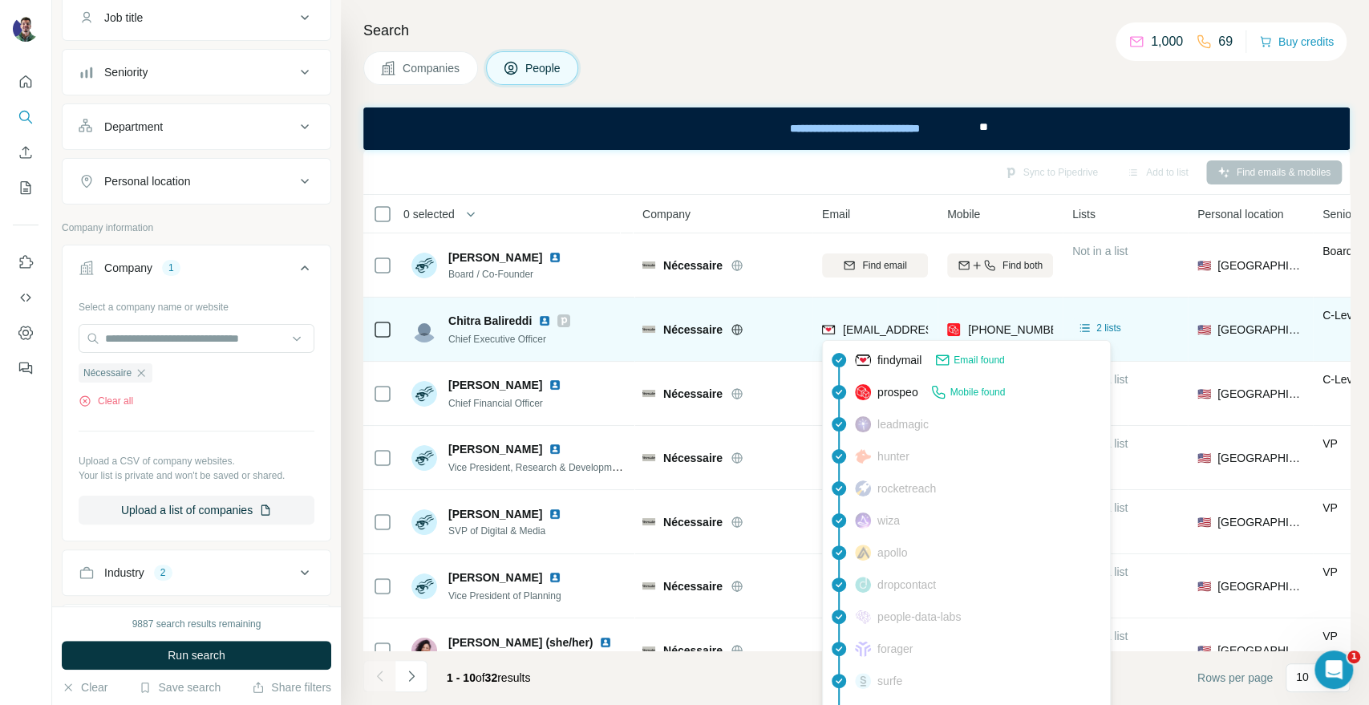
click at [879, 332] on span "[EMAIL_ADDRESS][DOMAIN_NAME]" at bounding box center [938, 329] width 190 height 13
click at [1021, 313] on div "[PHONE_NUMBER]" at bounding box center [1000, 329] width 106 height 44
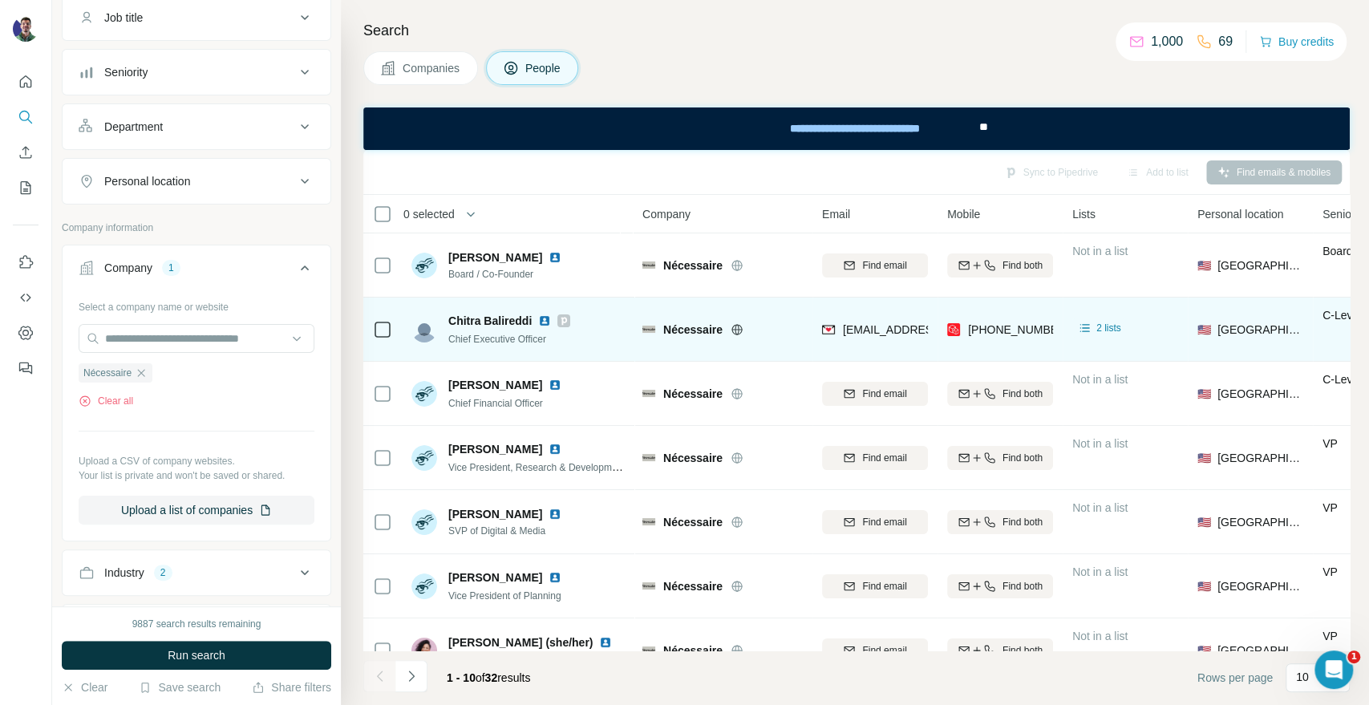
click at [1027, 322] on div "[PHONE_NUMBER]" at bounding box center [1018, 330] width 101 height 16
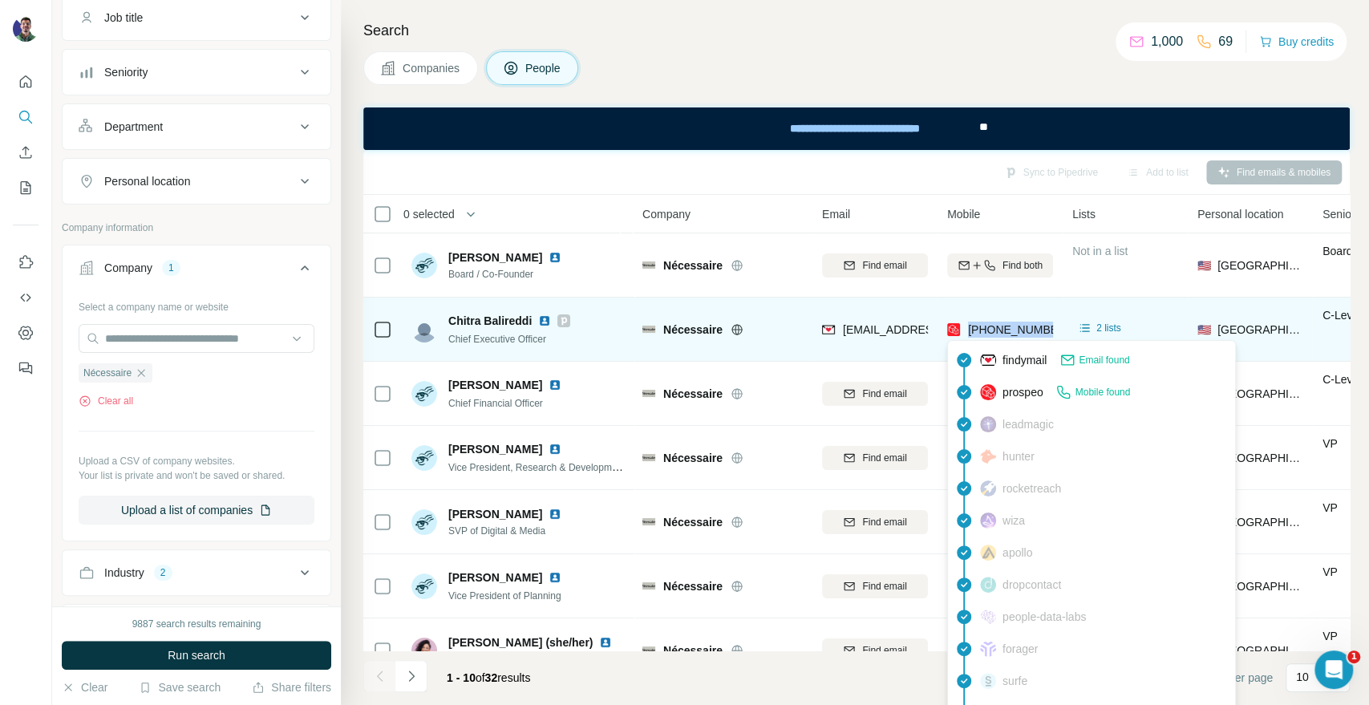
click at [1027, 322] on div "[PHONE_NUMBER]" at bounding box center [1018, 330] width 101 height 16
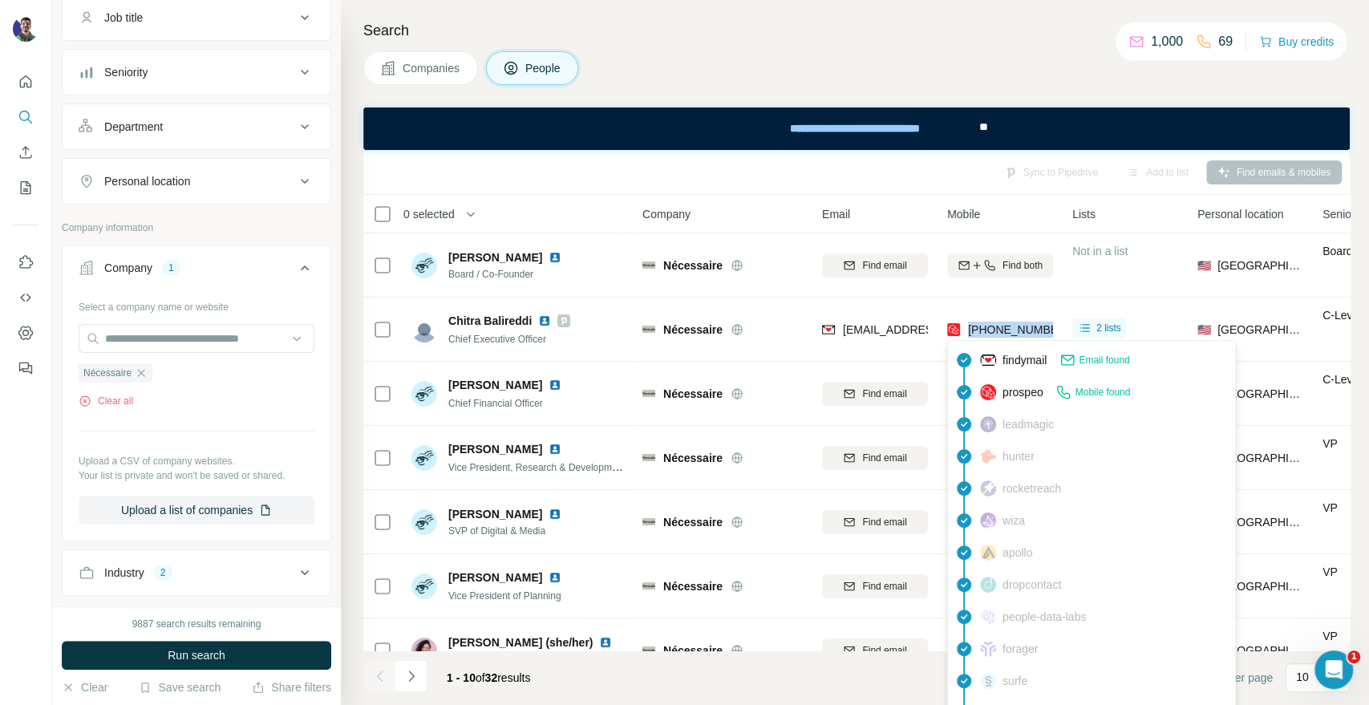
copy tr "[PHONE_NUMBER]"
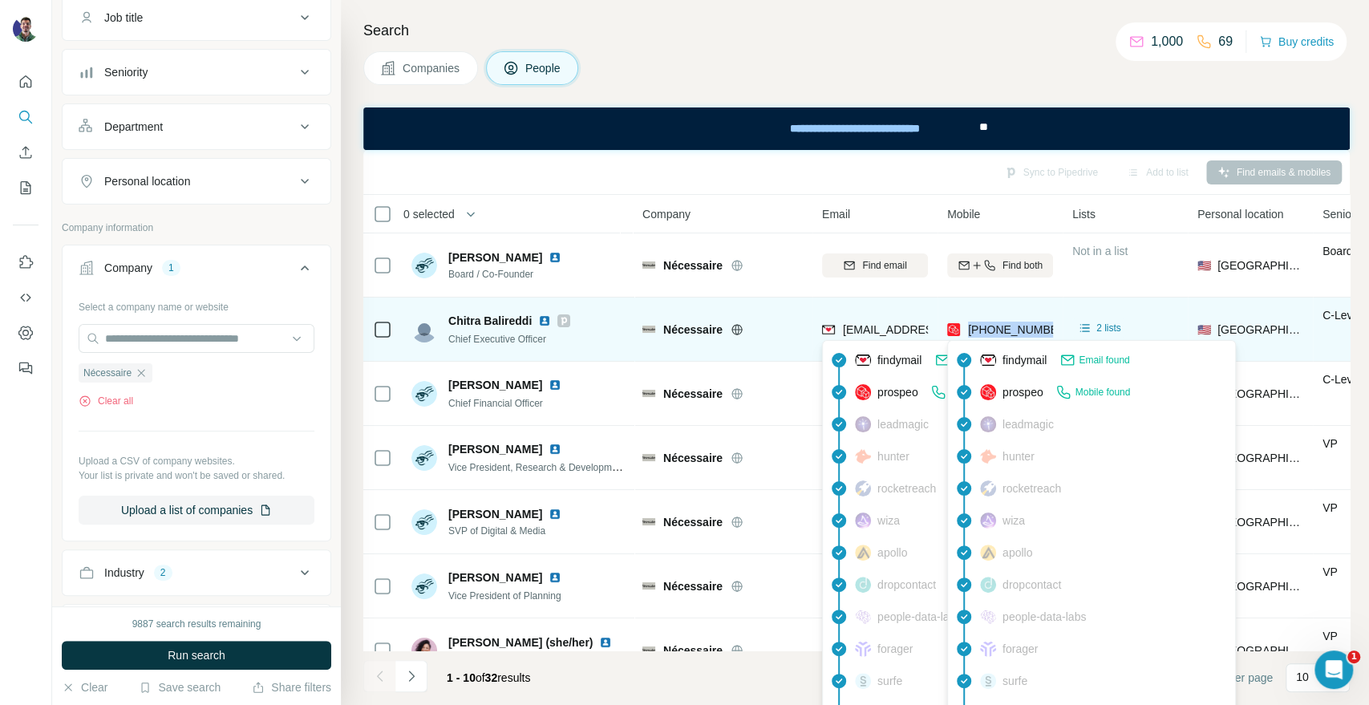
click at [888, 339] on div "[EMAIL_ADDRESS][DOMAIN_NAME]" at bounding box center [921, 331] width 198 height 19
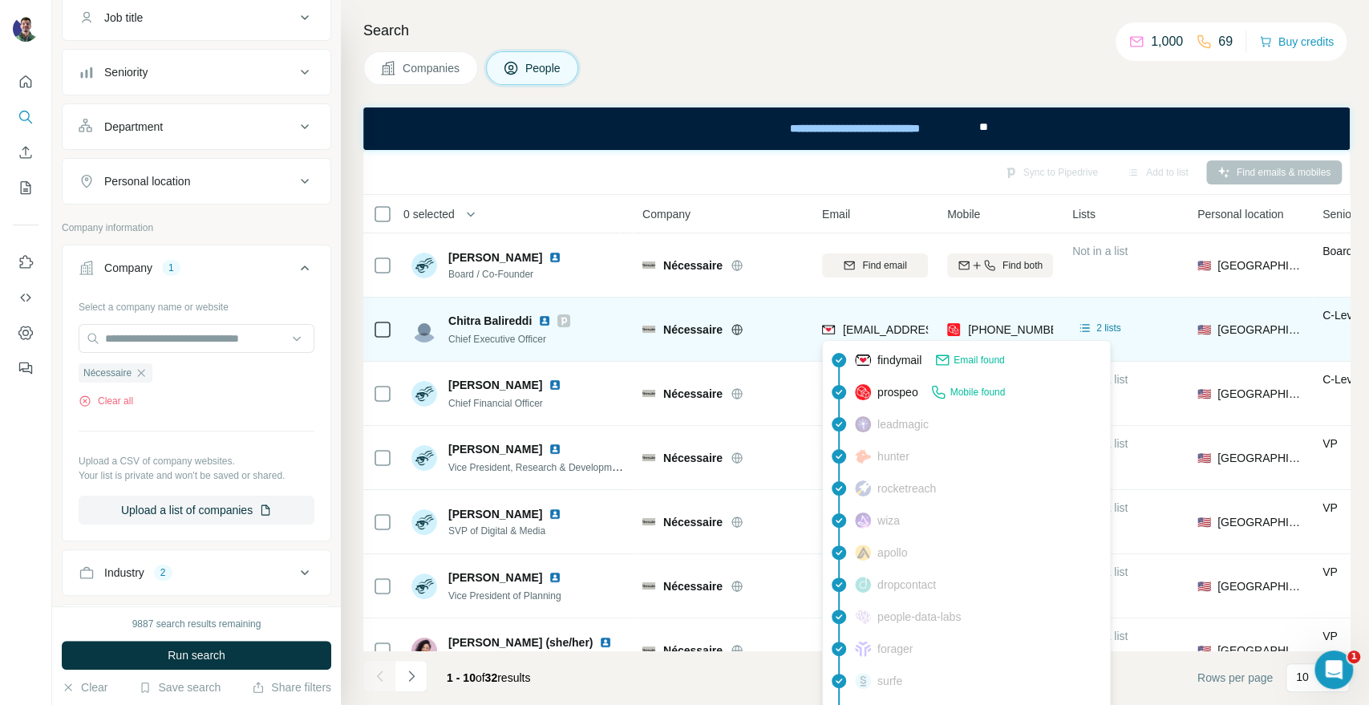
click at [887, 332] on span "[EMAIL_ADDRESS][DOMAIN_NAME]" at bounding box center [938, 329] width 190 height 13
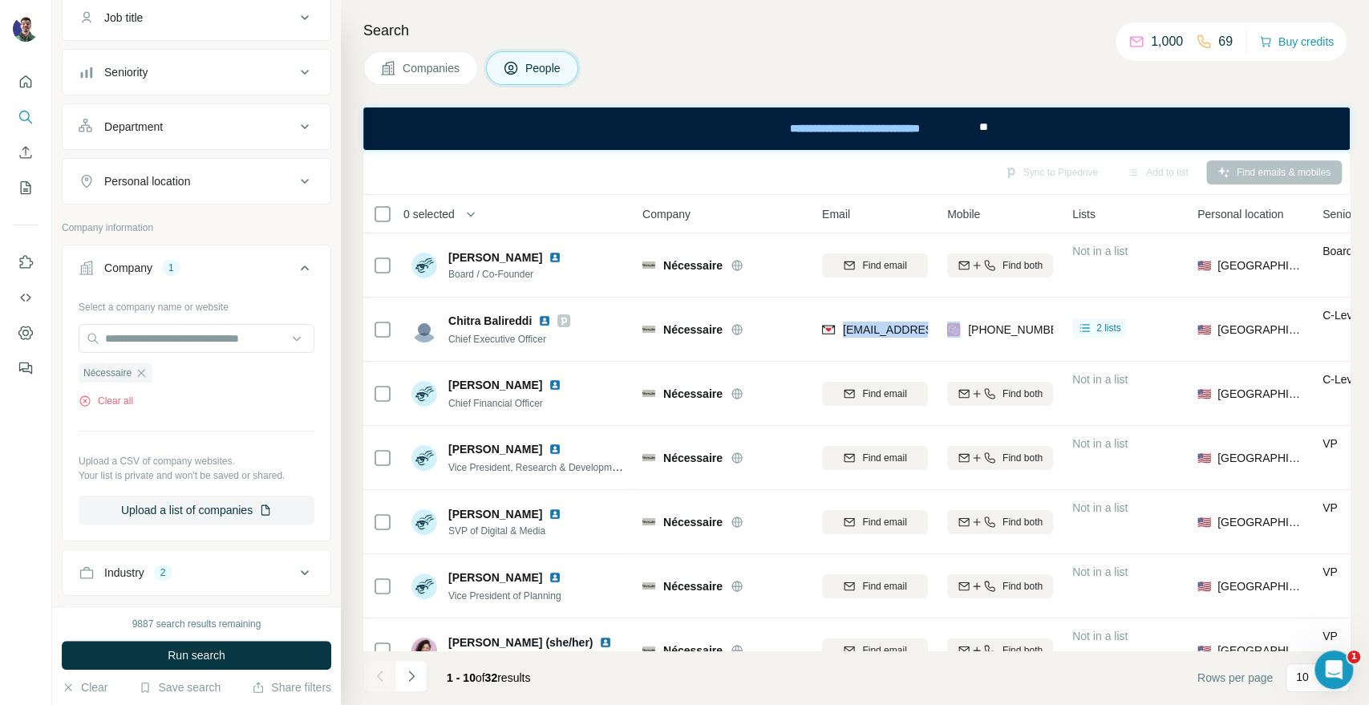
copy span "[EMAIL_ADDRESS][DOMAIN_NAME]"
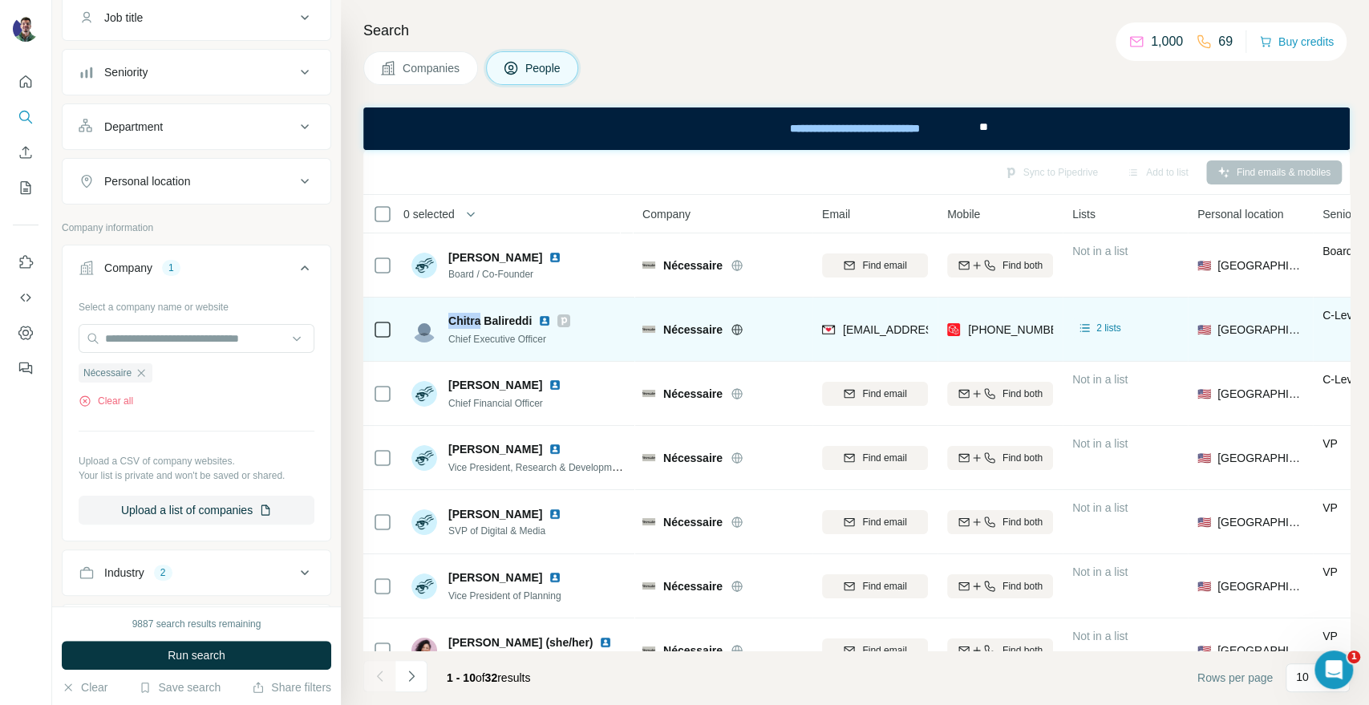
drag, startPoint x: 482, startPoint y: 318, endPoint x: 448, endPoint y: 315, distance: 34.6
click at [448, 315] on span "Chitra Balireddi" at bounding box center [489, 321] width 83 height 16
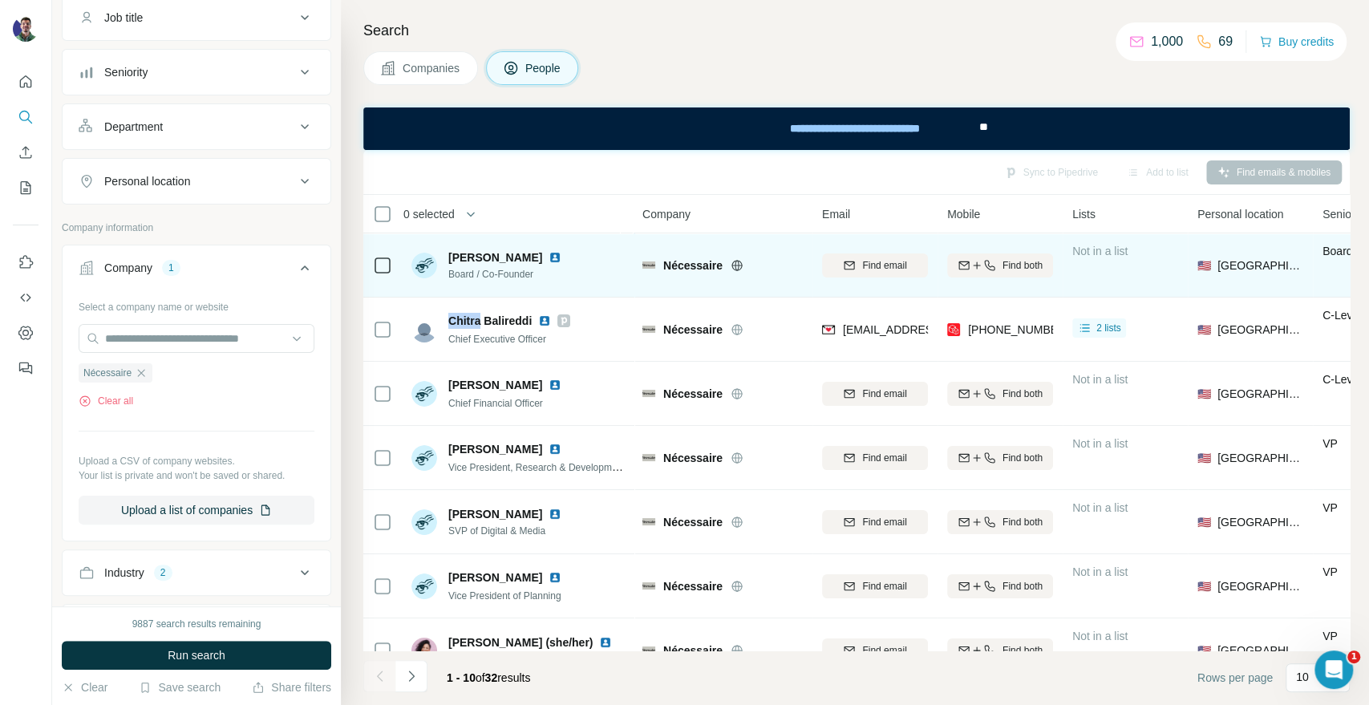
copy span "Chitra"
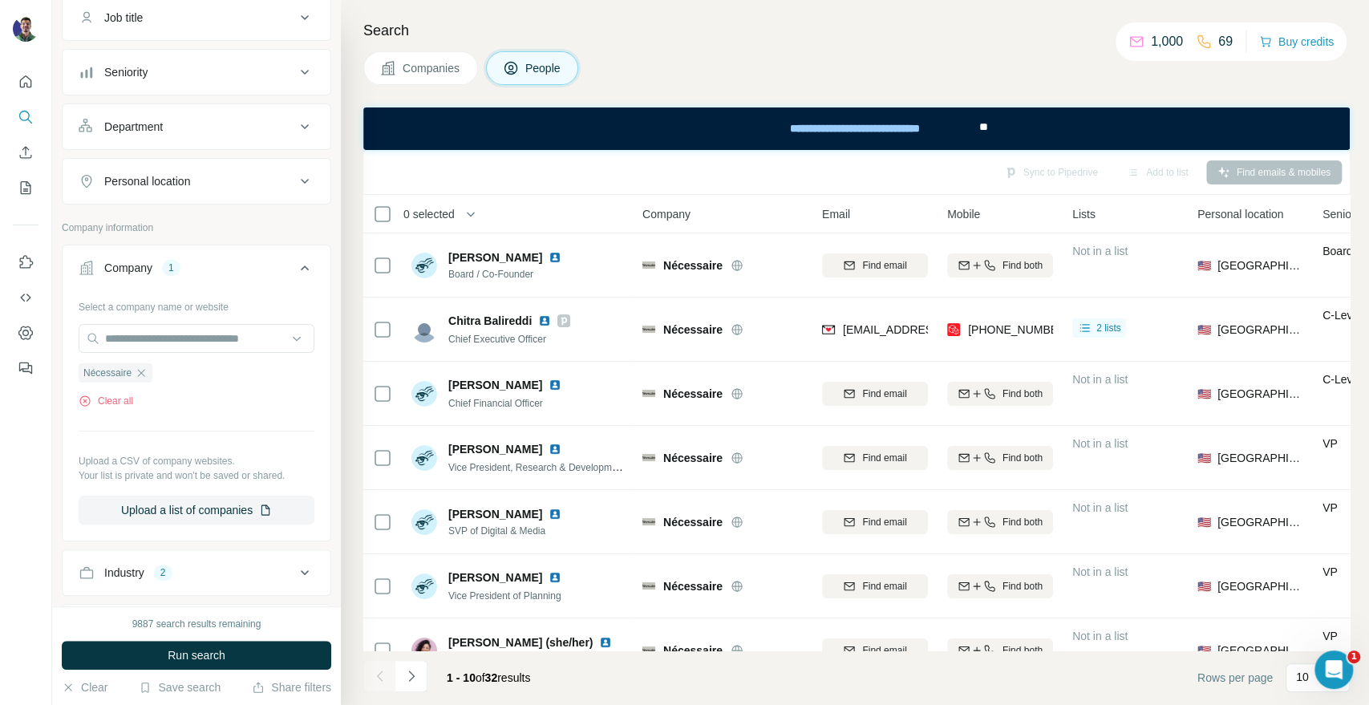
drag, startPoint x: 1206, startPoint y: 79, endPoint x: 1181, endPoint y: 83, distance: 25.1
click at [1206, 79] on div "Companies People" at bounding box center [856, 68] width 987 height 34
click at [1174, 85] on div "Search Companies People Sync to Pipedrive Add to list Find emails & mobiles 0 s…" at bounding box center [855, 352] width 1028 height 705
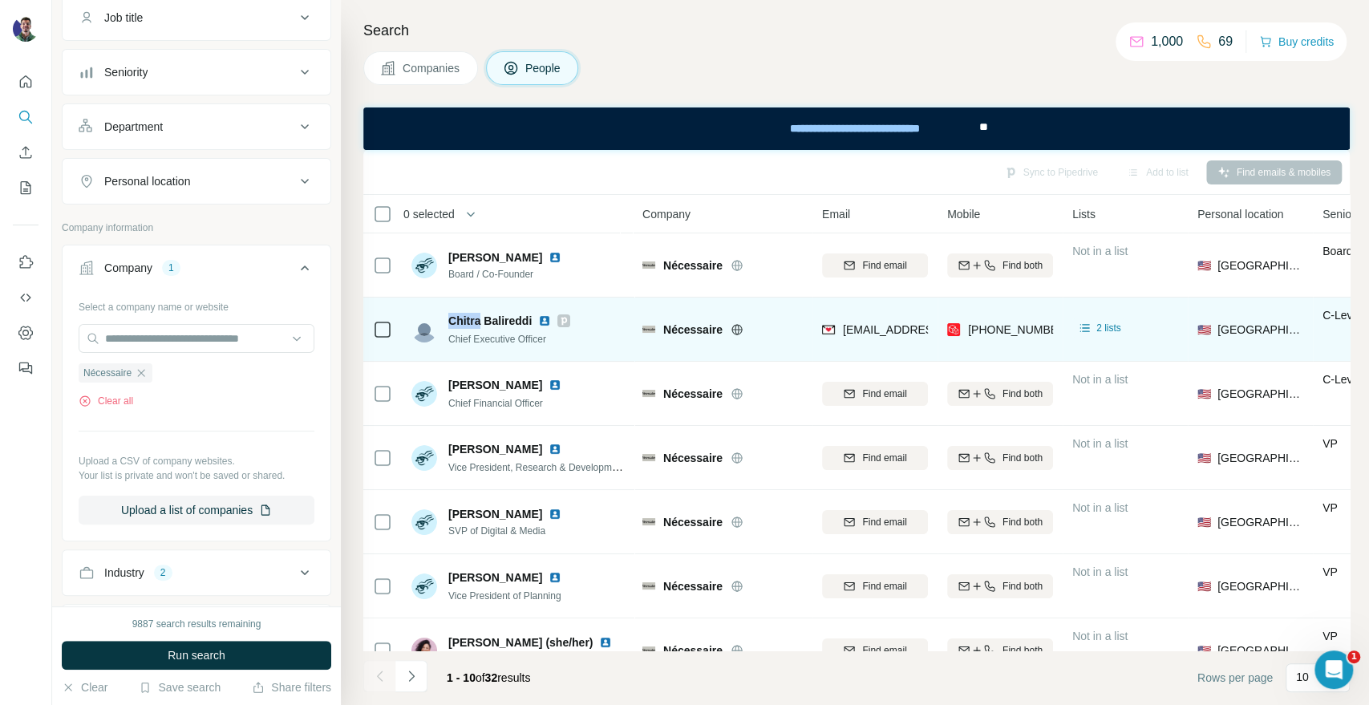
drag, startPoint x: 449, startPoint y: 318, endPoint x: 478, endPoint y: 318, distance: 28.9
click at [478, 318] on span "Chitra Balireddi" at bounding box center [489, 321] width 83 height 16
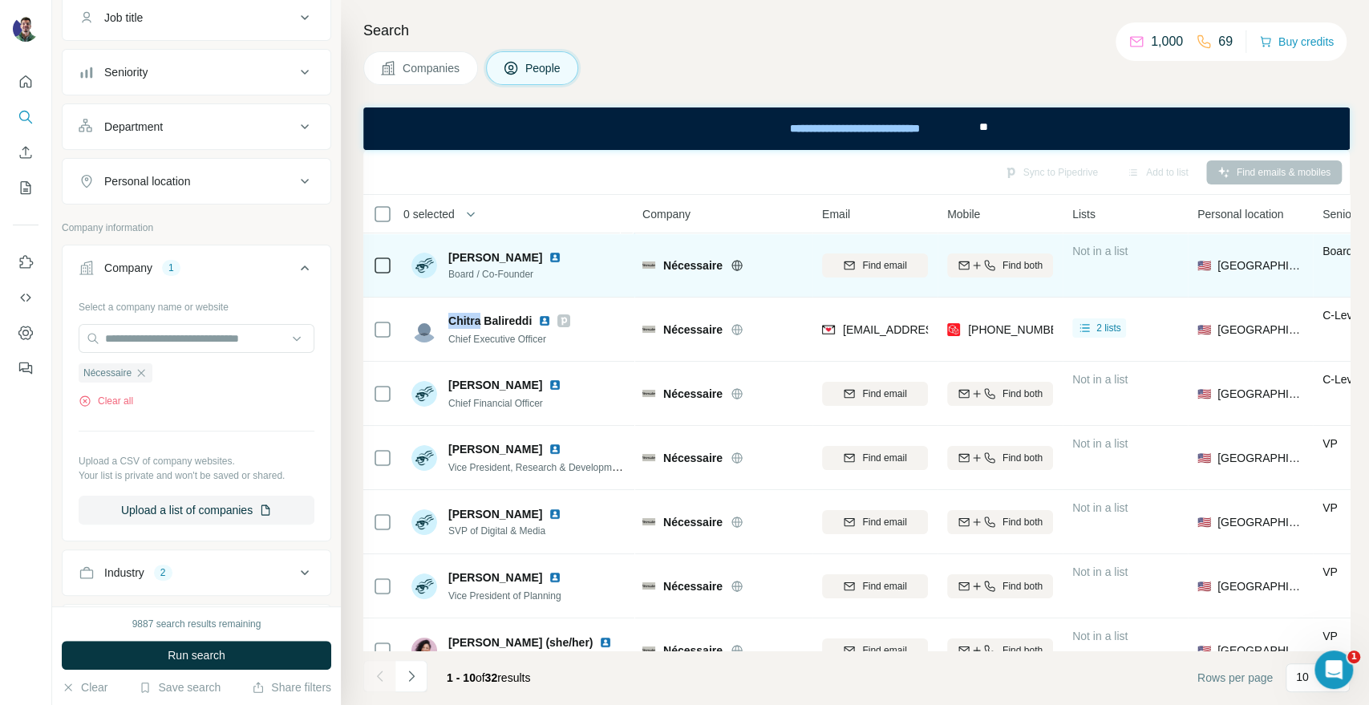
copy span "Chitra"
click at [701, 264] on span "Nécessaire" at bounding box center [692, 266] width 59 height 16
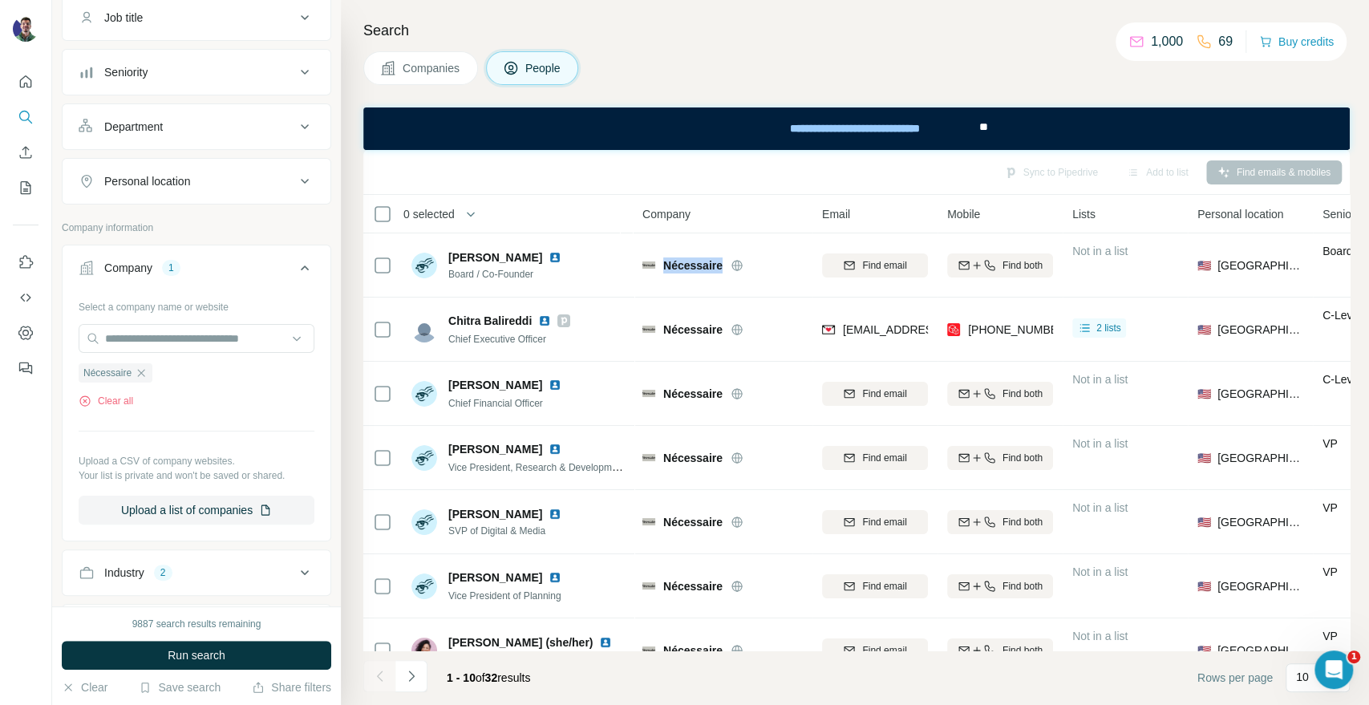
copy div "Nécessaire"
click at [1175, 91] on div "Search Companies People Sync to Pipedrive Add to list Find emails & mobiles 0 s…" at bounding box center [855, 352] width 1028 height 705
drag, startPoint x: 1174, startPoint y: 89, endPoint x: 1162, endPoint y: 100, distance: 15.9
click at [1174, 89] on div "Search Companies People Sync to Pipedrive Add to list Find emails & mobiles 0 s…" at bounding box center [855, 352] width 1028 height 705
click at [448, 77] on button "Companies" at bounding box center [420, 68] width 115 height 34
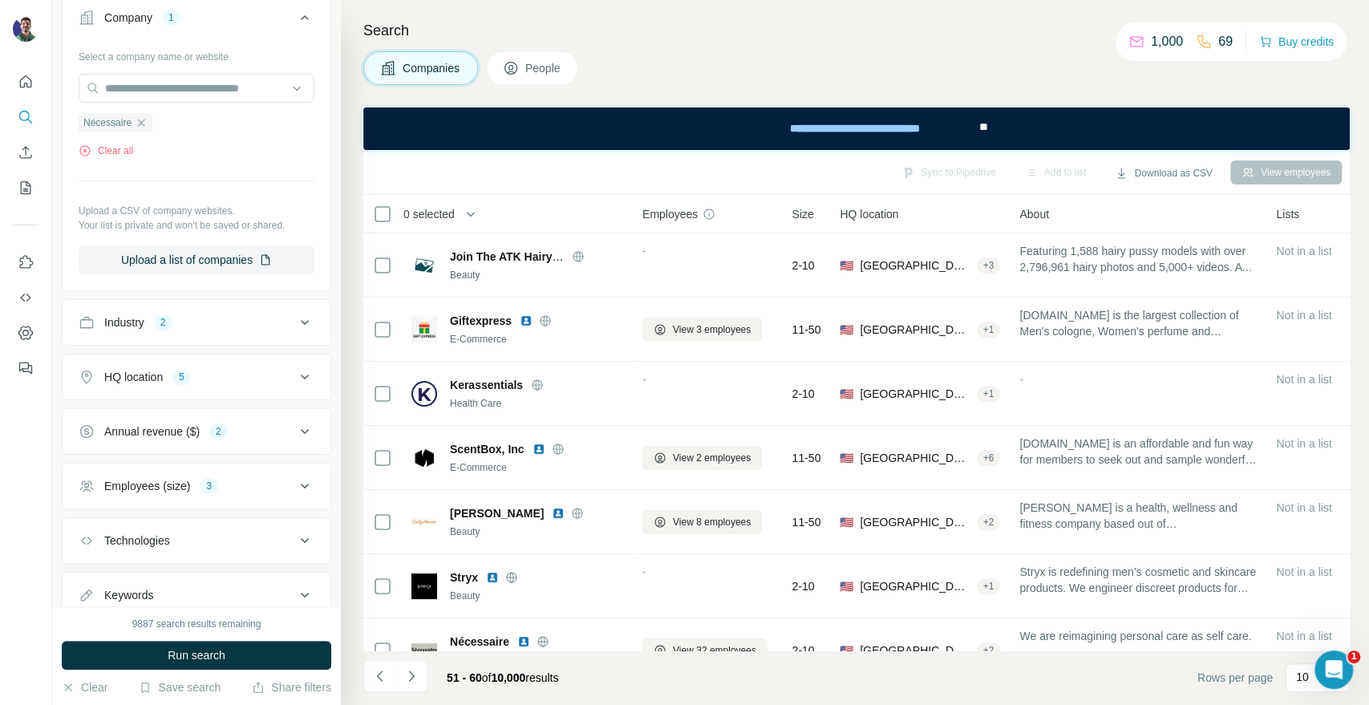
click at [130, 158] on div "Select a company name or website Nécessaire Clear all Upload a CSV of company w…" at bounding box center [197, 158] width 236 height 231
click at [119, 147] on button "Clear all" at bounding box center [106, 151] width 55 height 14
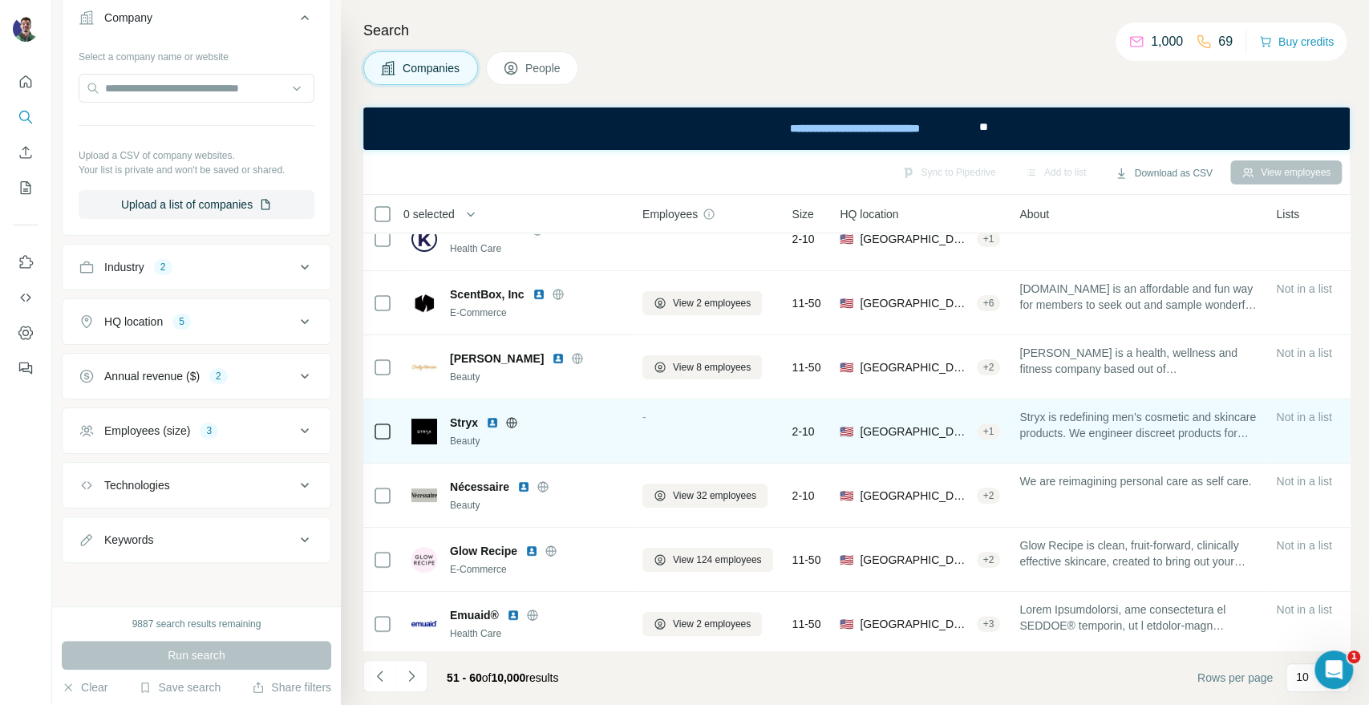
scroll to position [233, 0]
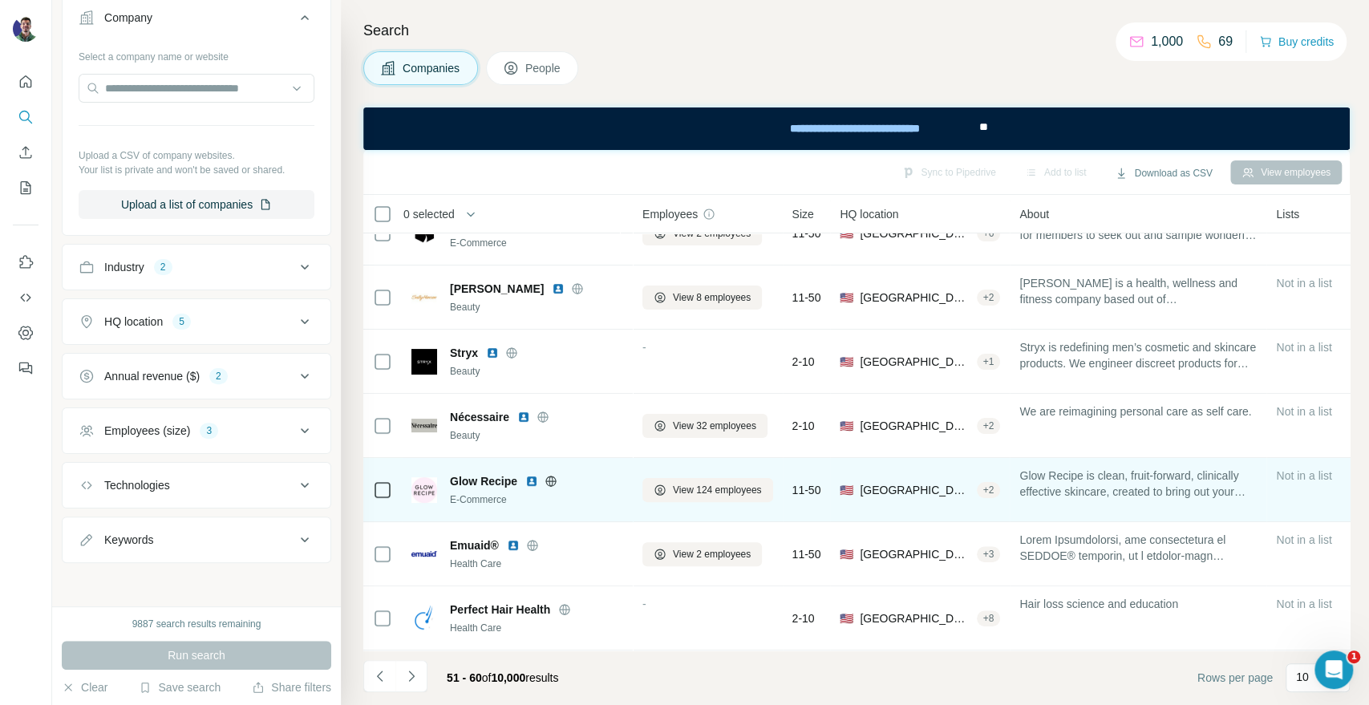
click at [546, 476] on icon at bounding box center [551, 481] width 13 height 13
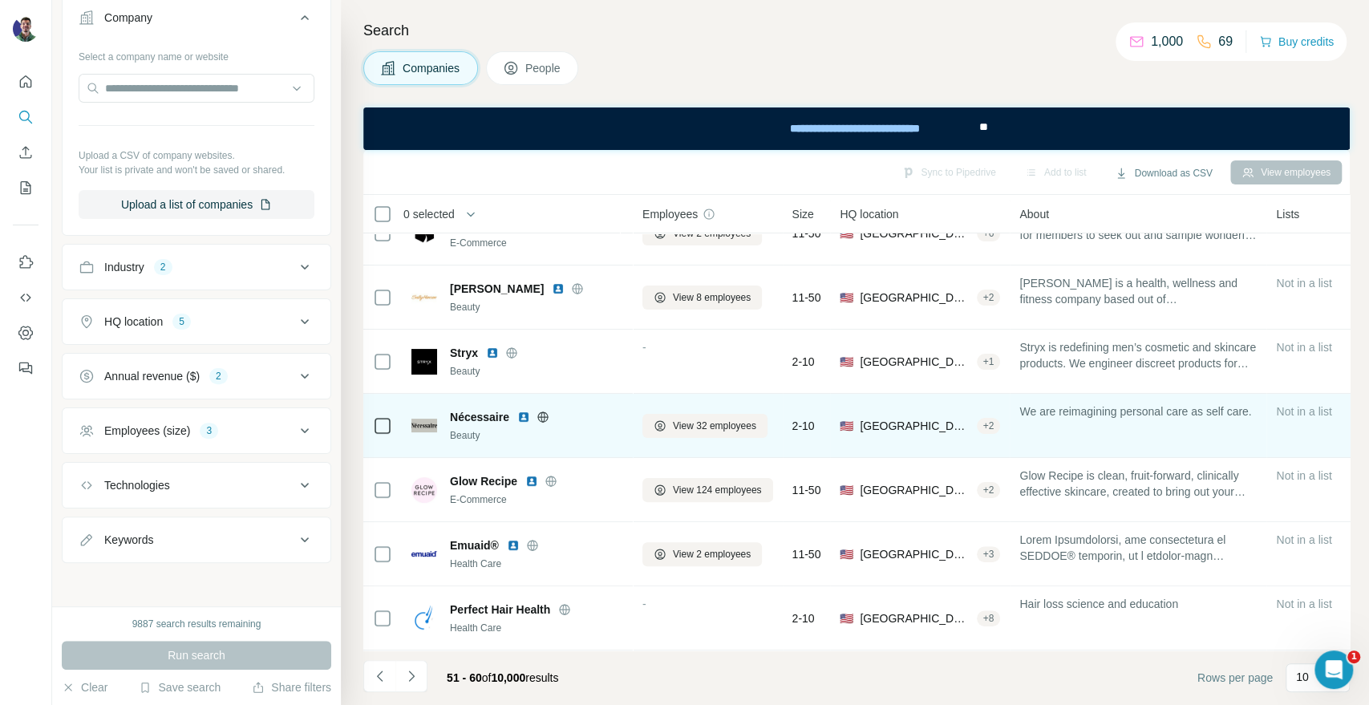
click at [546, 416] on icon at bounding box center [542, 416] width 10 height 1
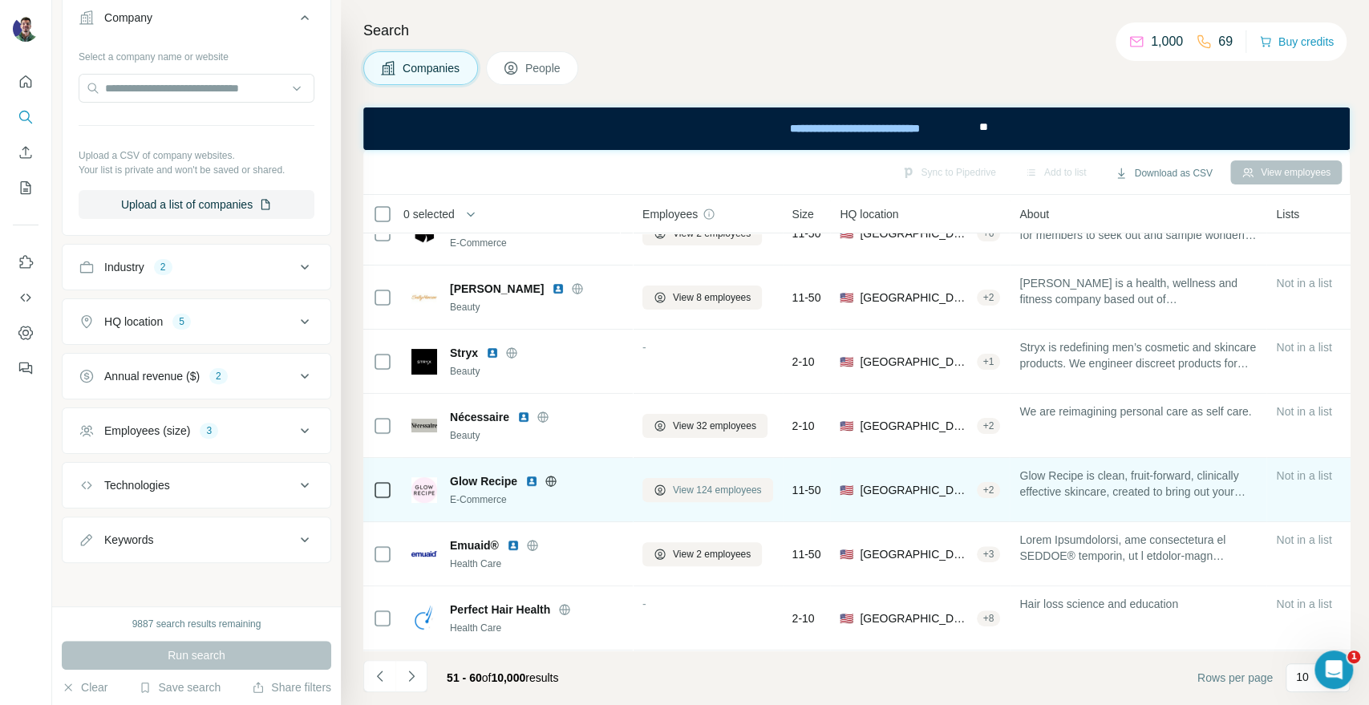
click at [669, 484] on button "View 124 employees" at bounding box center [708, 490] width 131 height 24
